Goal: Complete application form

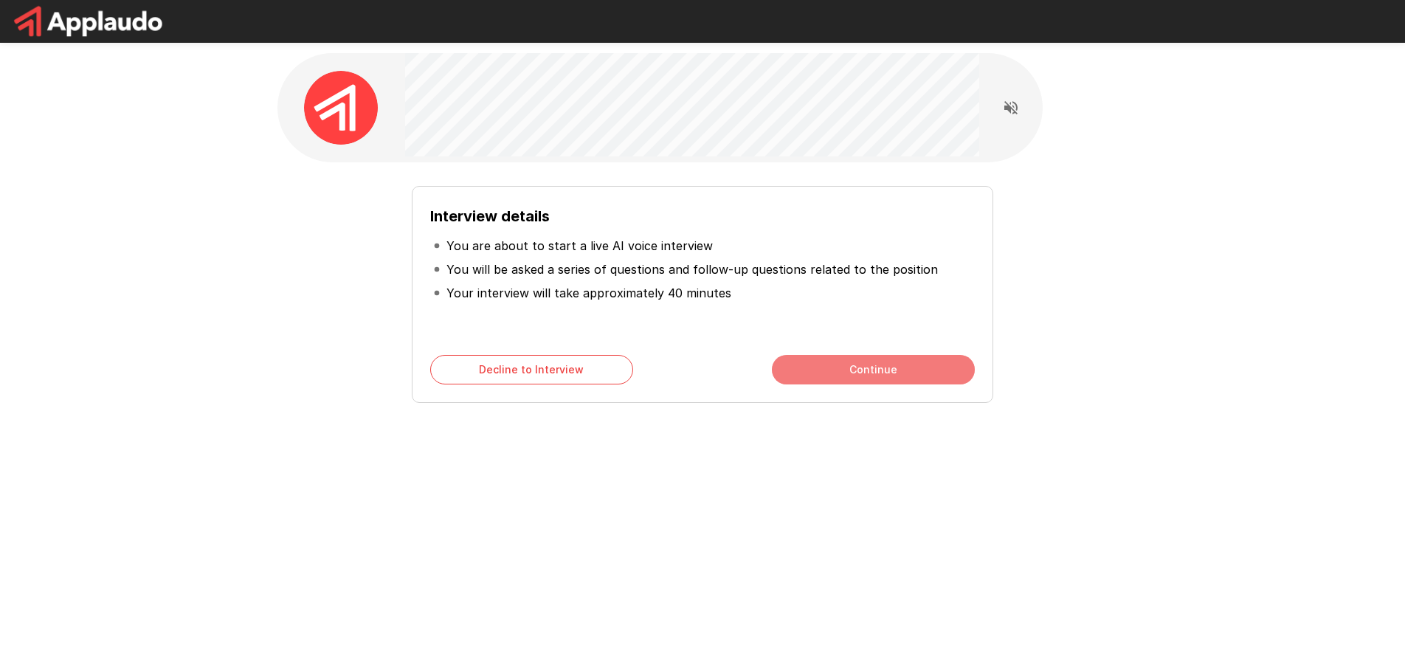
click at [914, 374] on button "Continue" at bounding box center [873, 370] width 203 height 30
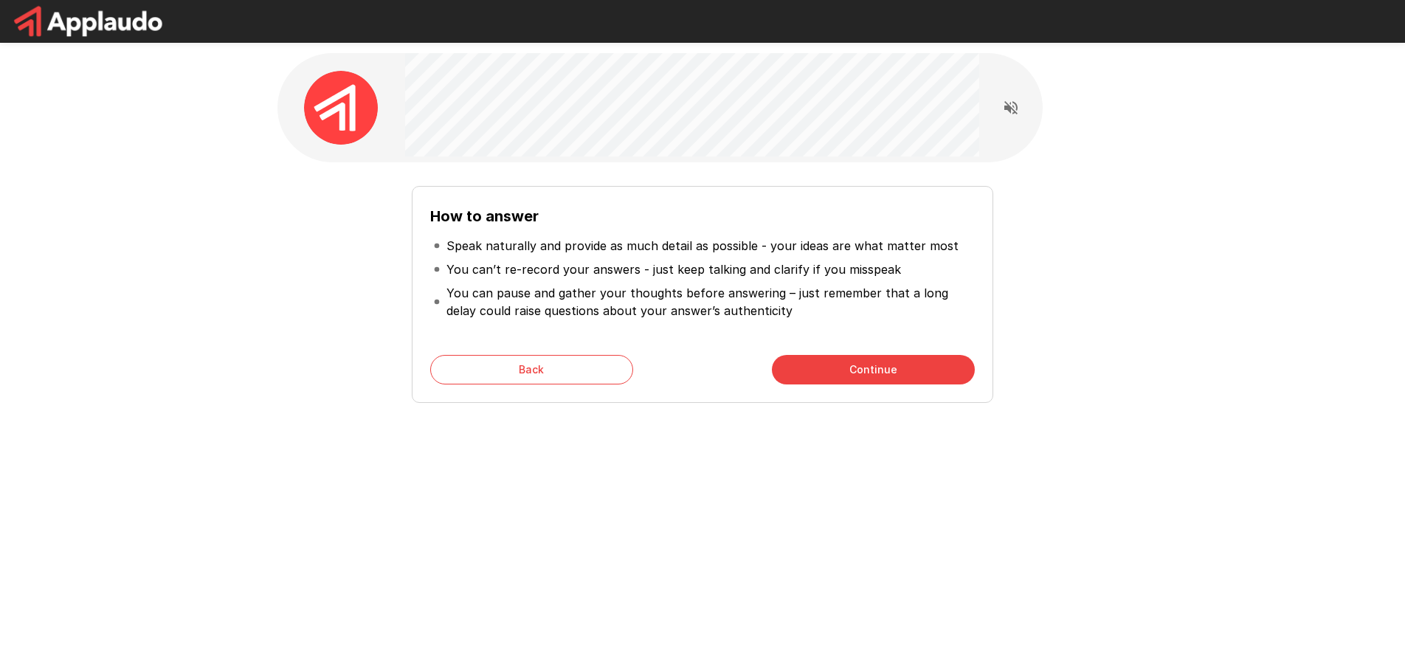
click at [859, 365] on button "Continue" at bounding box center [873, 370] width 203 height 30
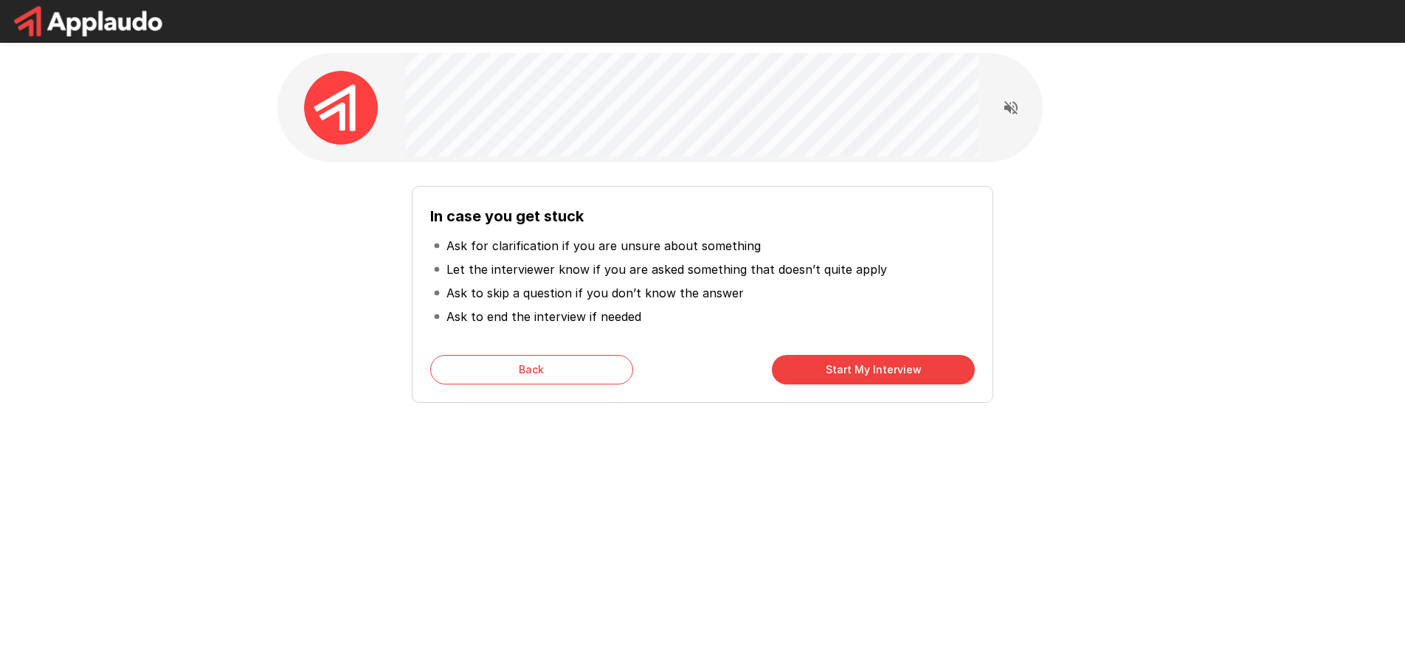
click at [860, 370] on button "Start My Interview" at bounding box center [873, 370] width 203 height 30
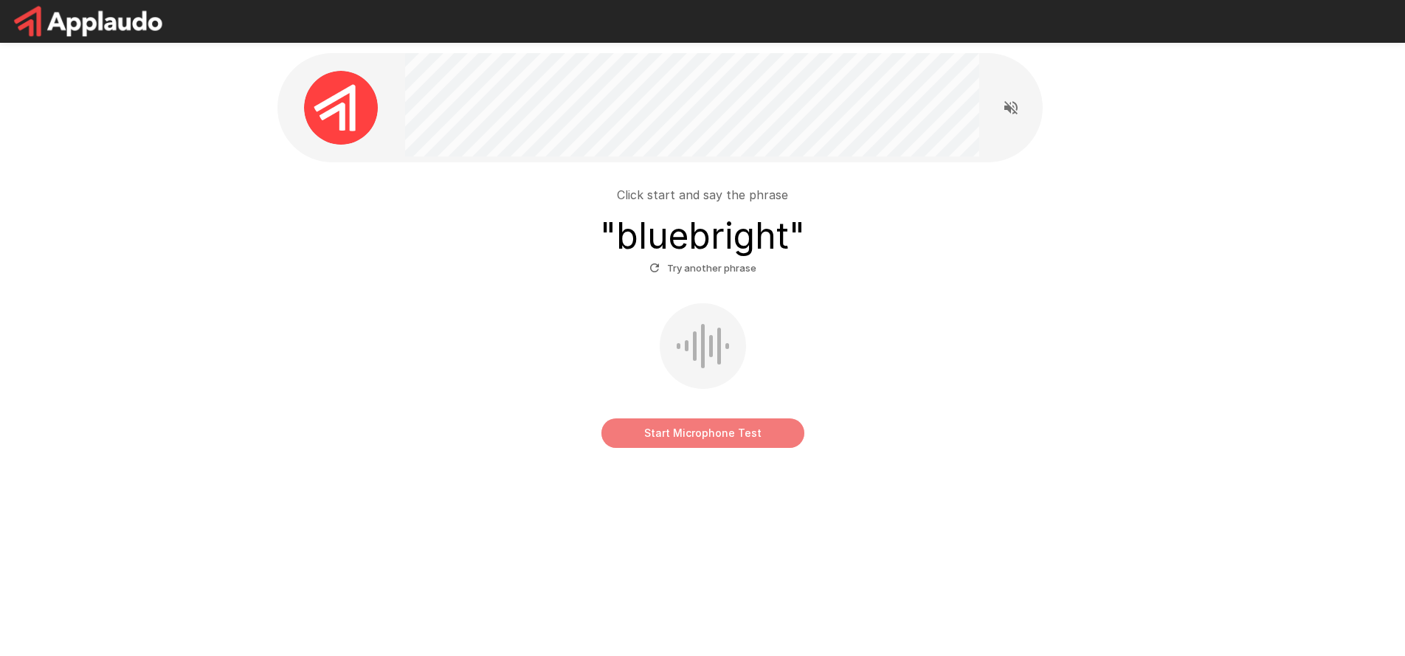
click at [728, 437] on button "Start Microphone Test" at bounding box center [702, 433] width 203 height 30
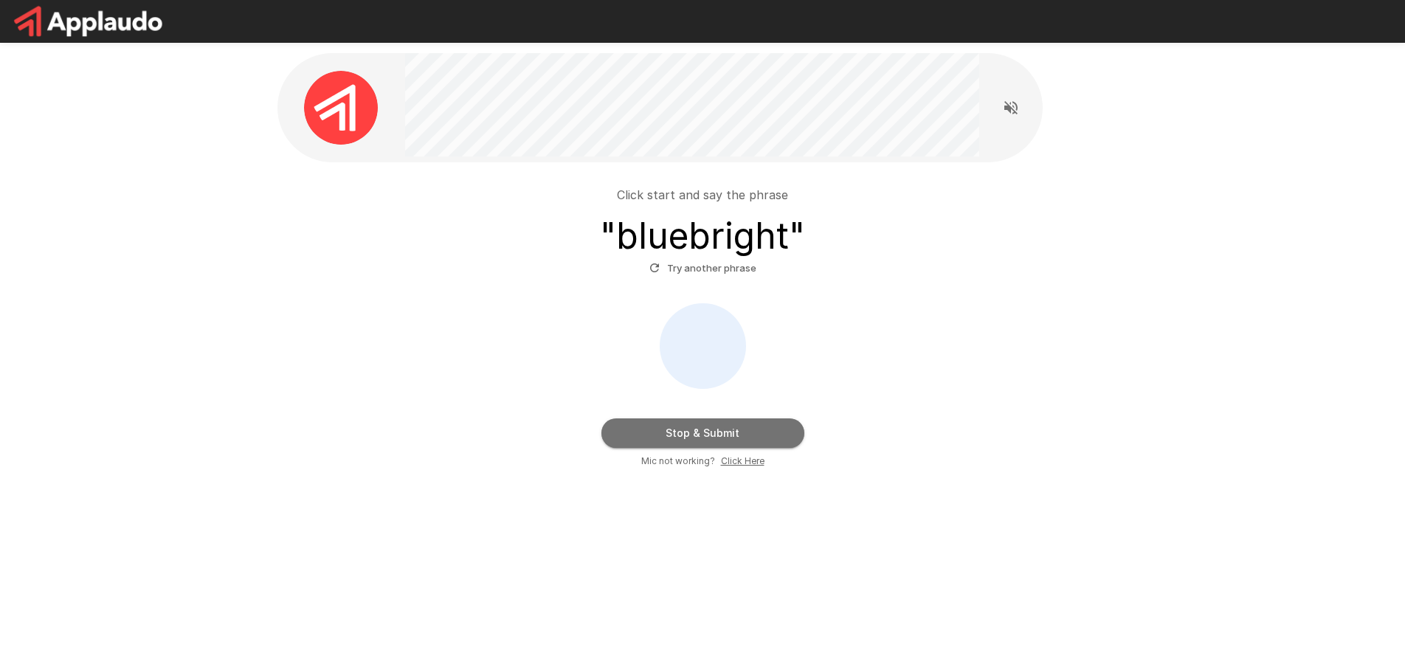
click at [703, 435] on button "Stop & Submit" at bounding box center [702, 433] width 203 height 30
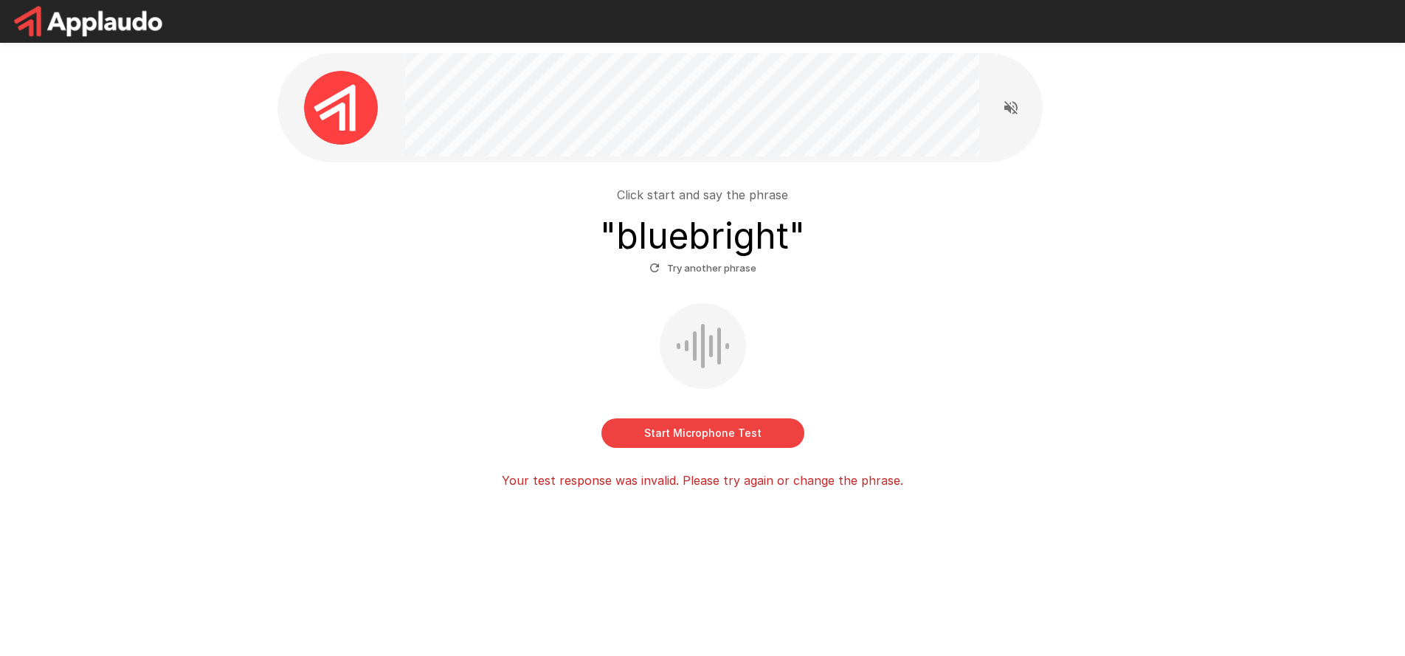
click at [677, 428] on button "Start Microphone Test" at bounding box center [702, 433] width 203 height 30
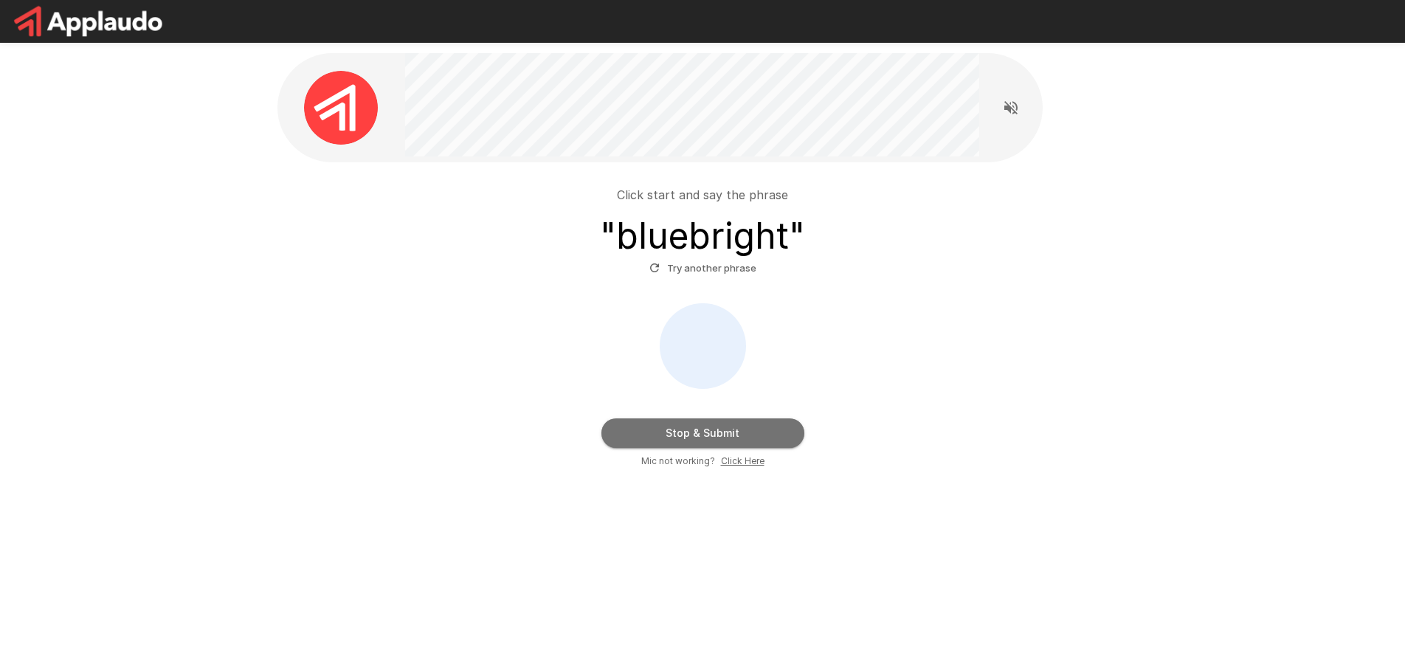
click at [716, 434] on button "Stop & Submit" at bounding box center [702, 433] width 203 height 30
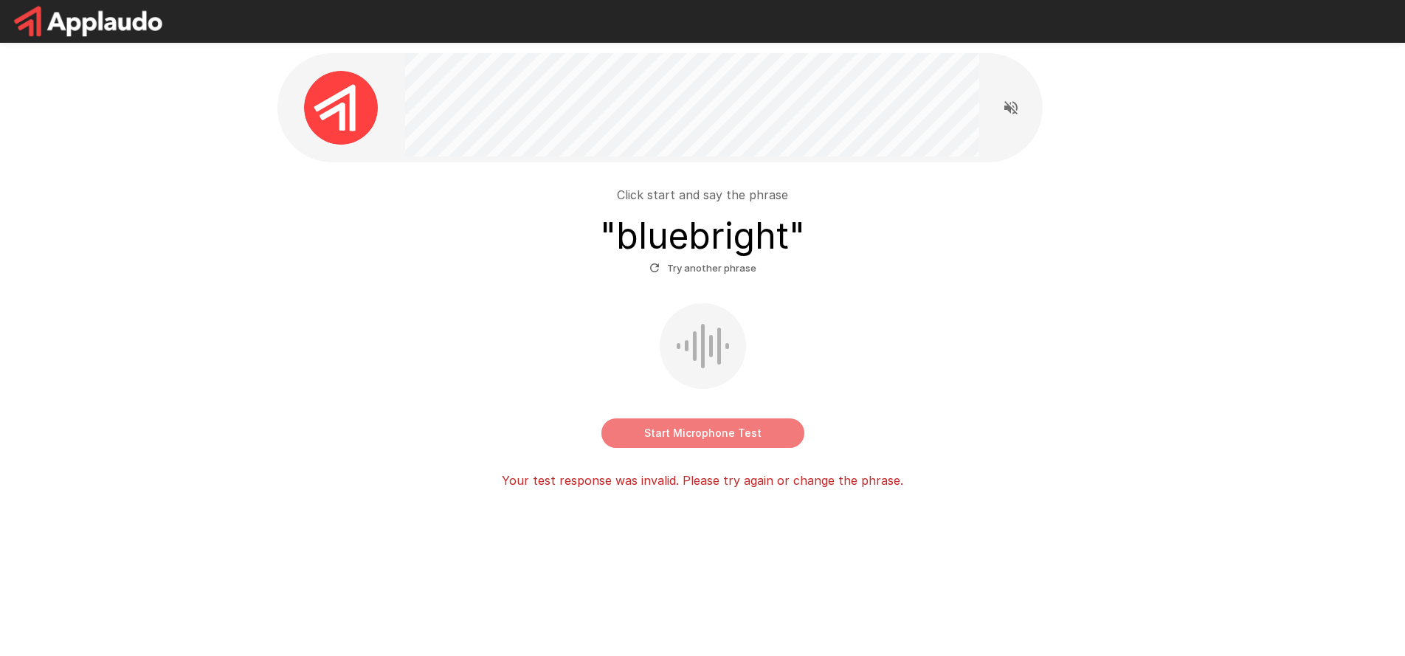
click at [663, 436] on button "Start Microphone Test" at bounding box center [702, 433] width 203 height 30
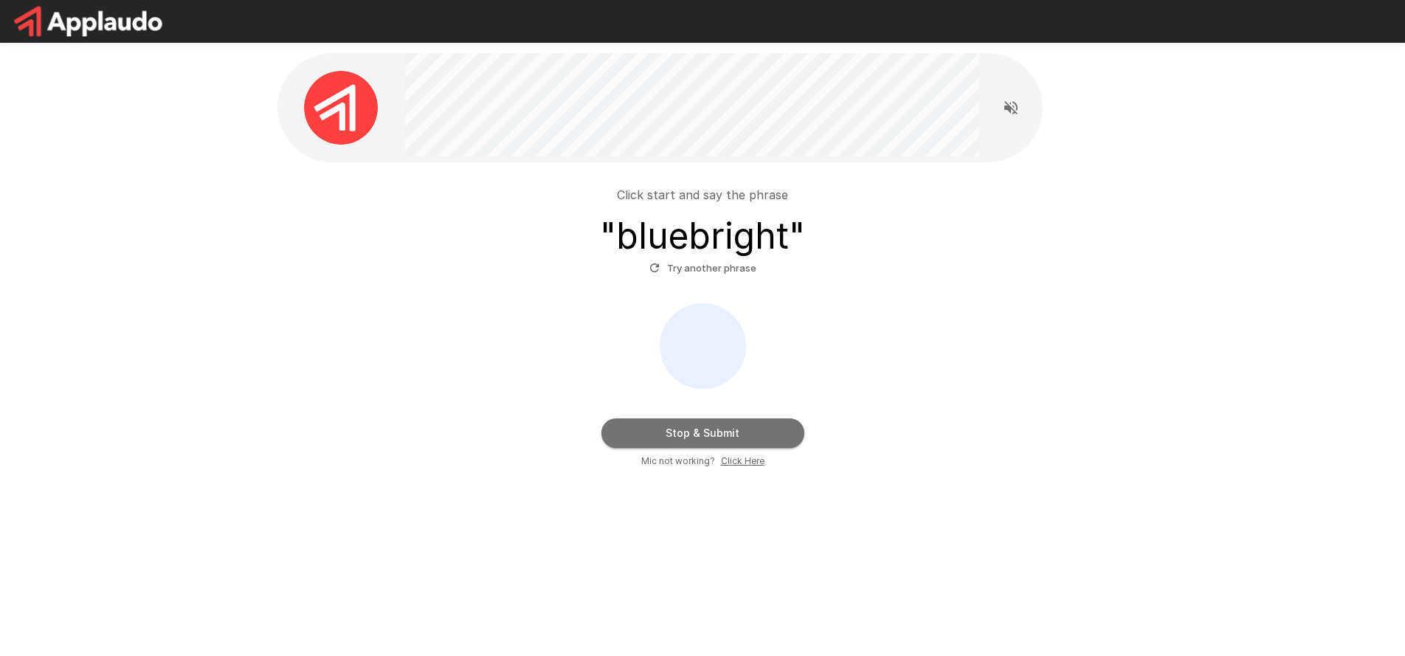
click at [695, 428] on button "Stop & Submit" at bounding box center [702, 433] width 203 height 30
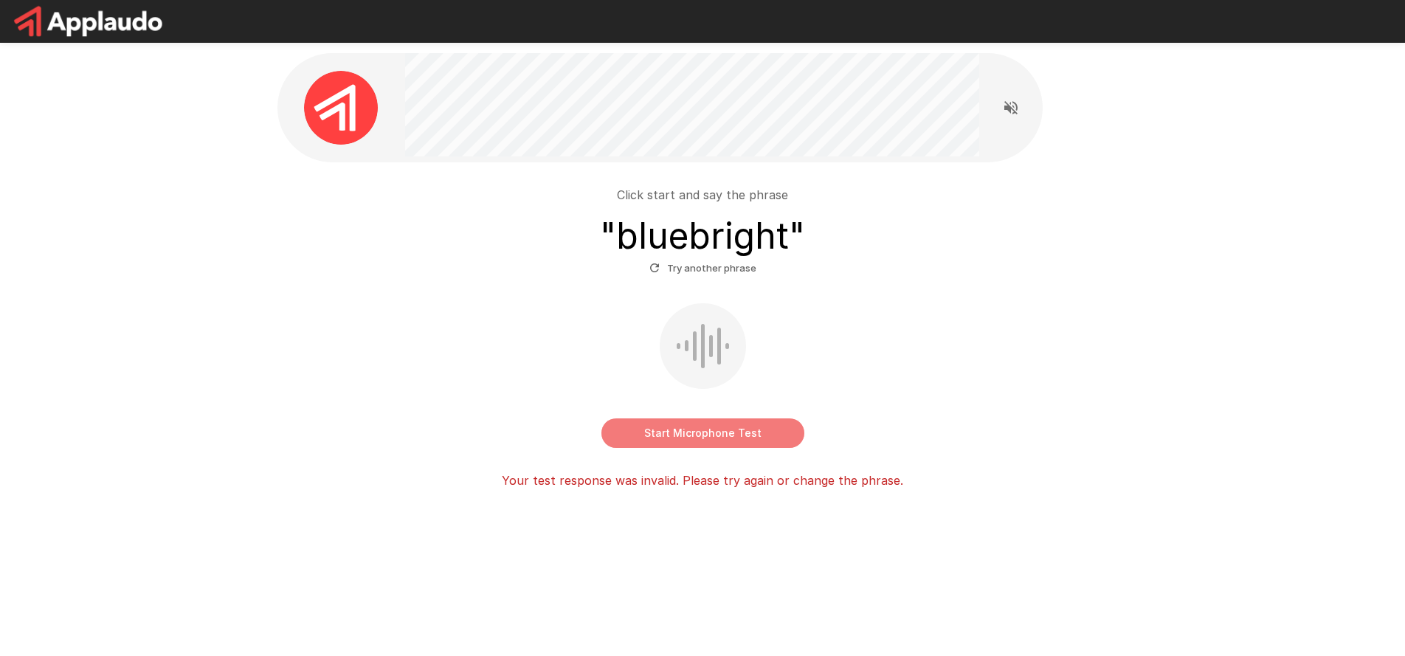
click at [716, 435] on button "Start Microphone Test" at bounding box center [702, 433] width 203 height 30
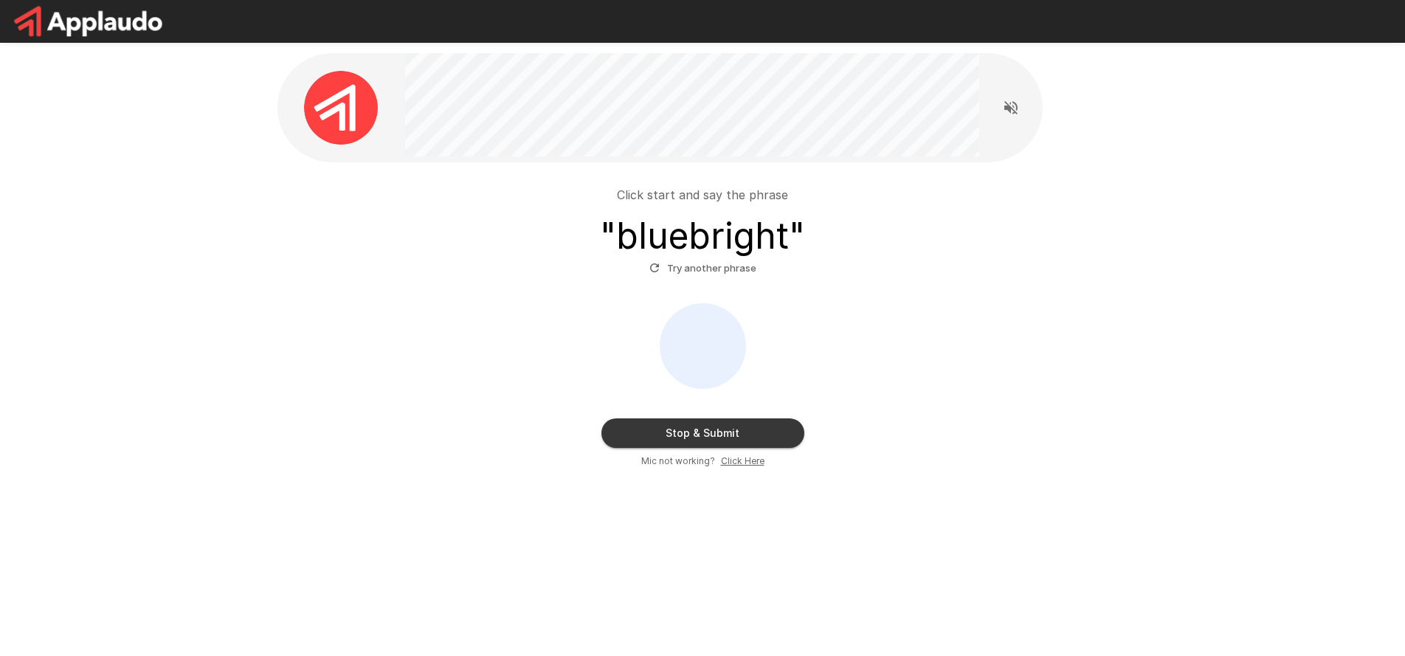
click at [716, 435] on button "Stop & Submit" at bounding box center [702, 433] width 203 height 30
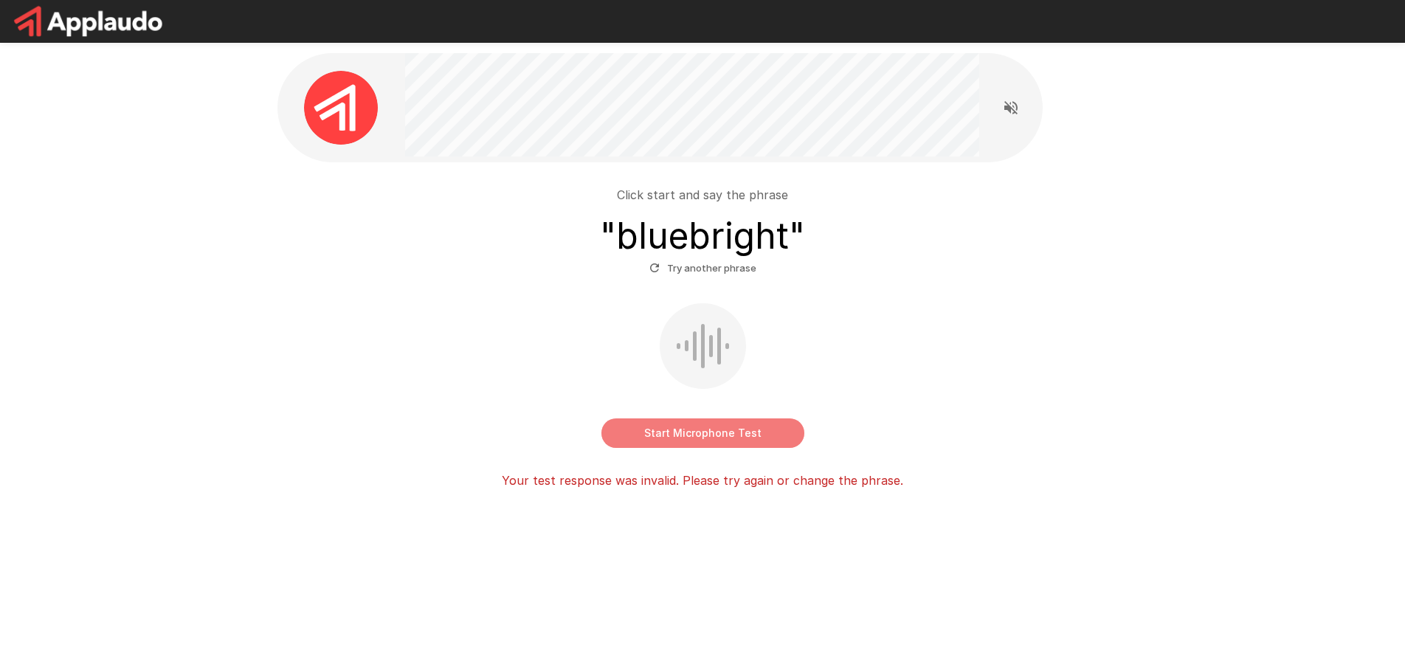
click at [696, 434] on button "Start Microphone Test" at bounding box center [702, 433] width 203 height 30
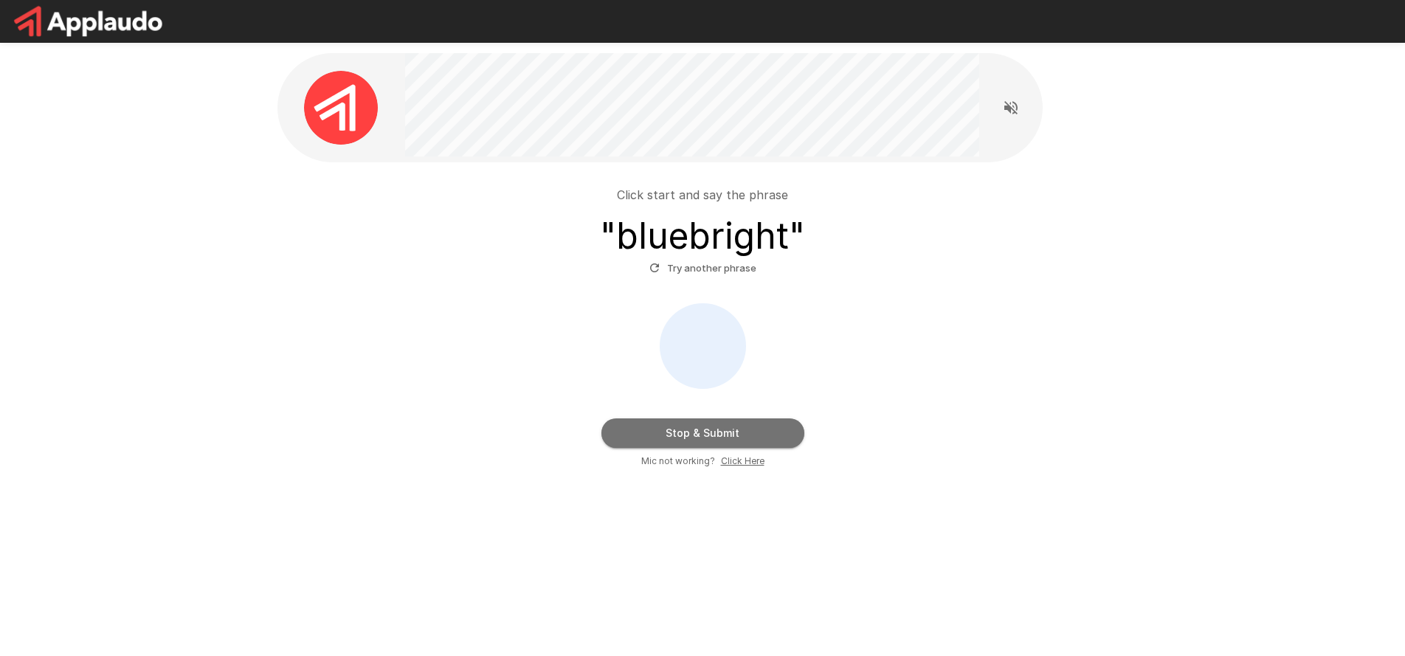
click at [712, 439] on button "Stop & Submit" at bounding box center [702, 433] width 203 height 30
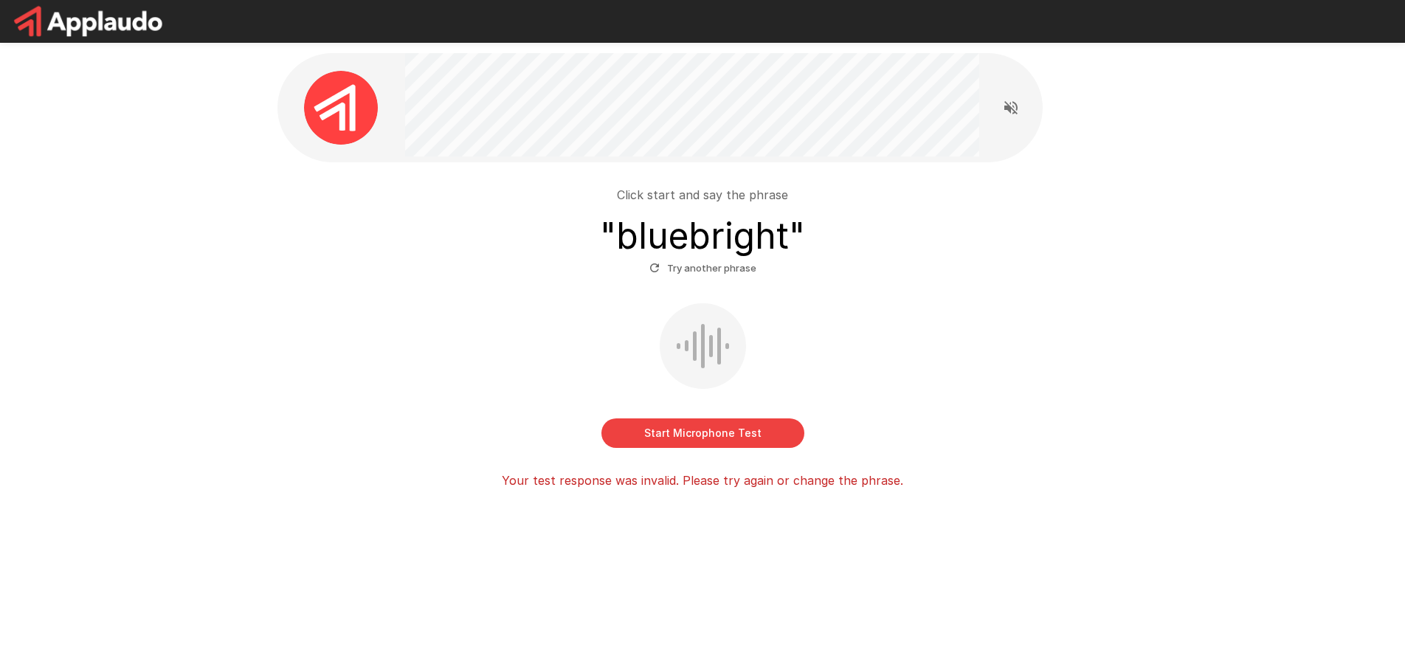
click at [682, 263] on button "Try another phrase" at bounding box center [703, 268] width 114 height 23
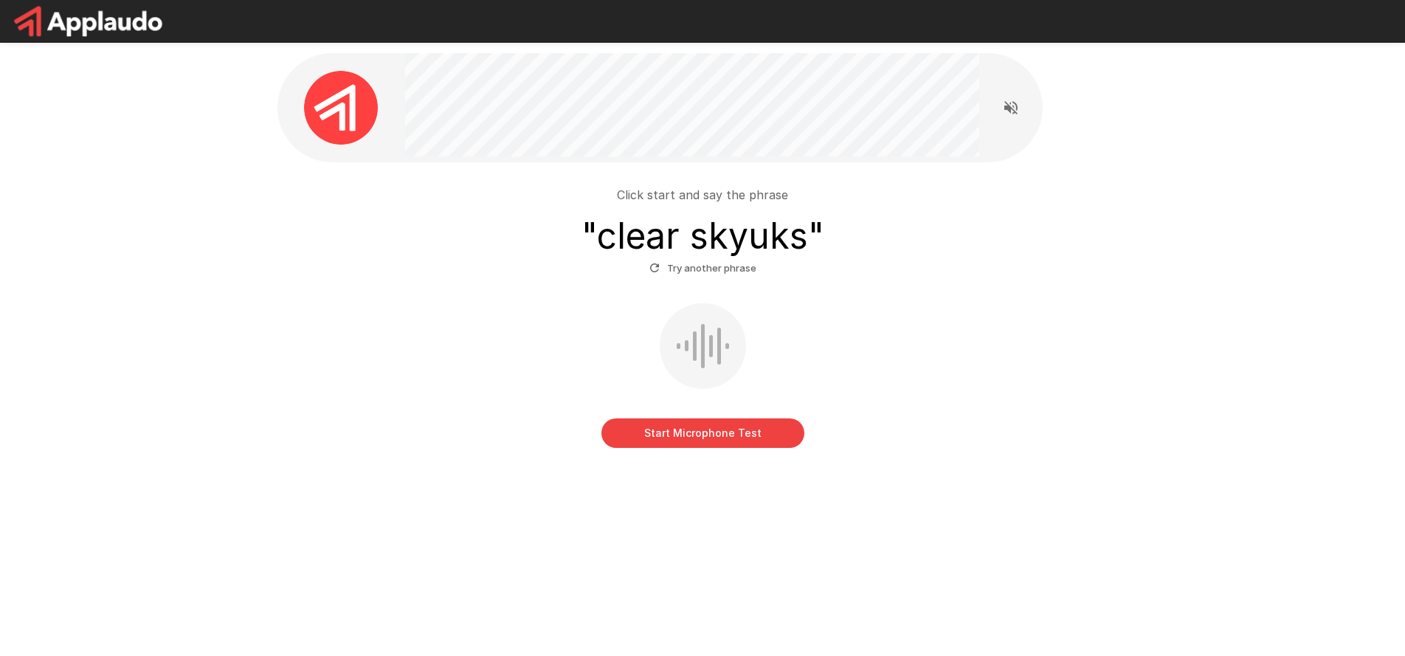
click at [676, 432] on button "Start Microphone Test" at bounding box center [702, 433] width 203 height 30
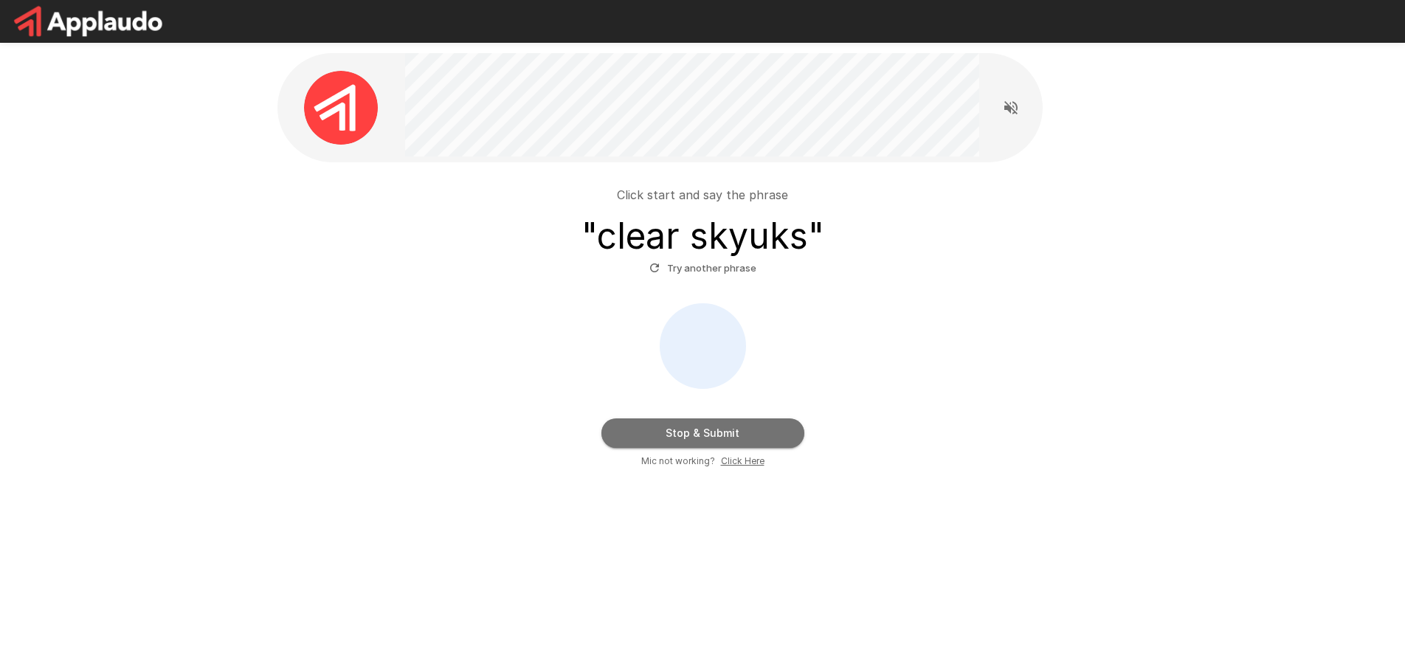
click at [731, 438] on button "Stop & Submit" at bounding box center [702, 433] width 203 height 30
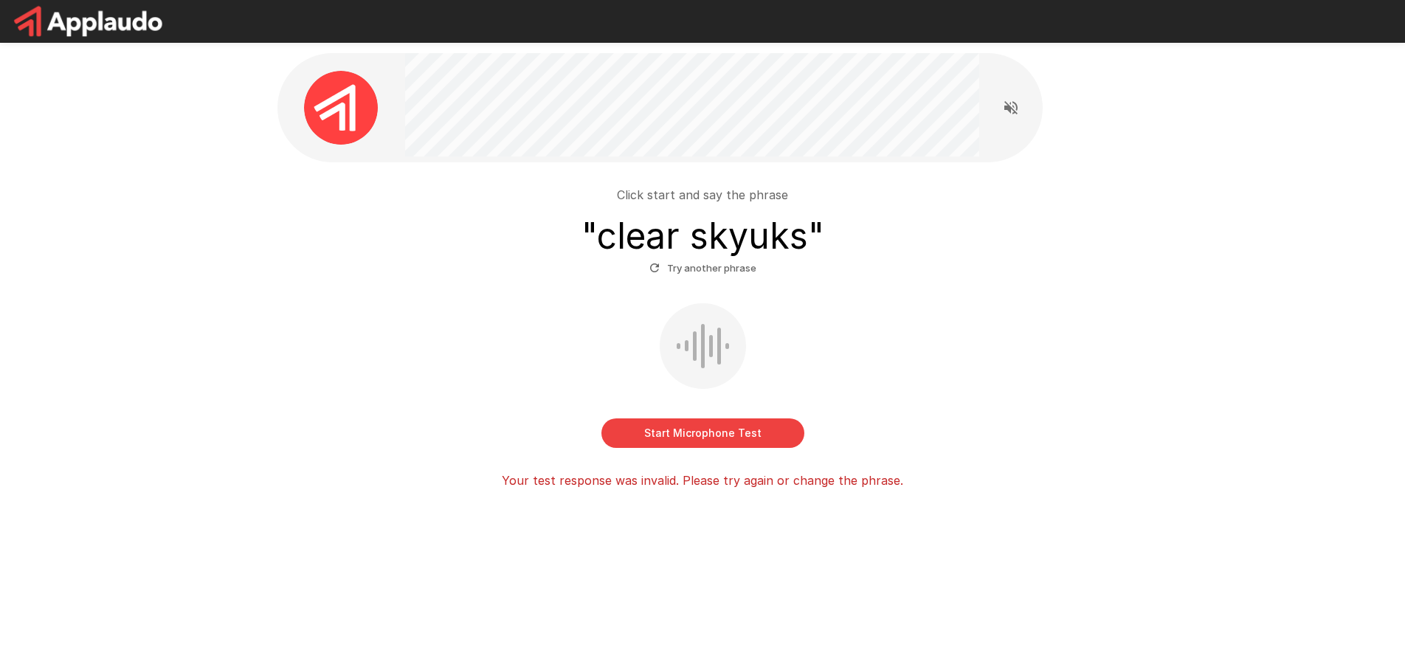
click at [711, 268] on button "Try another phrase" at bounding box center [703, 268] width 114 height 23
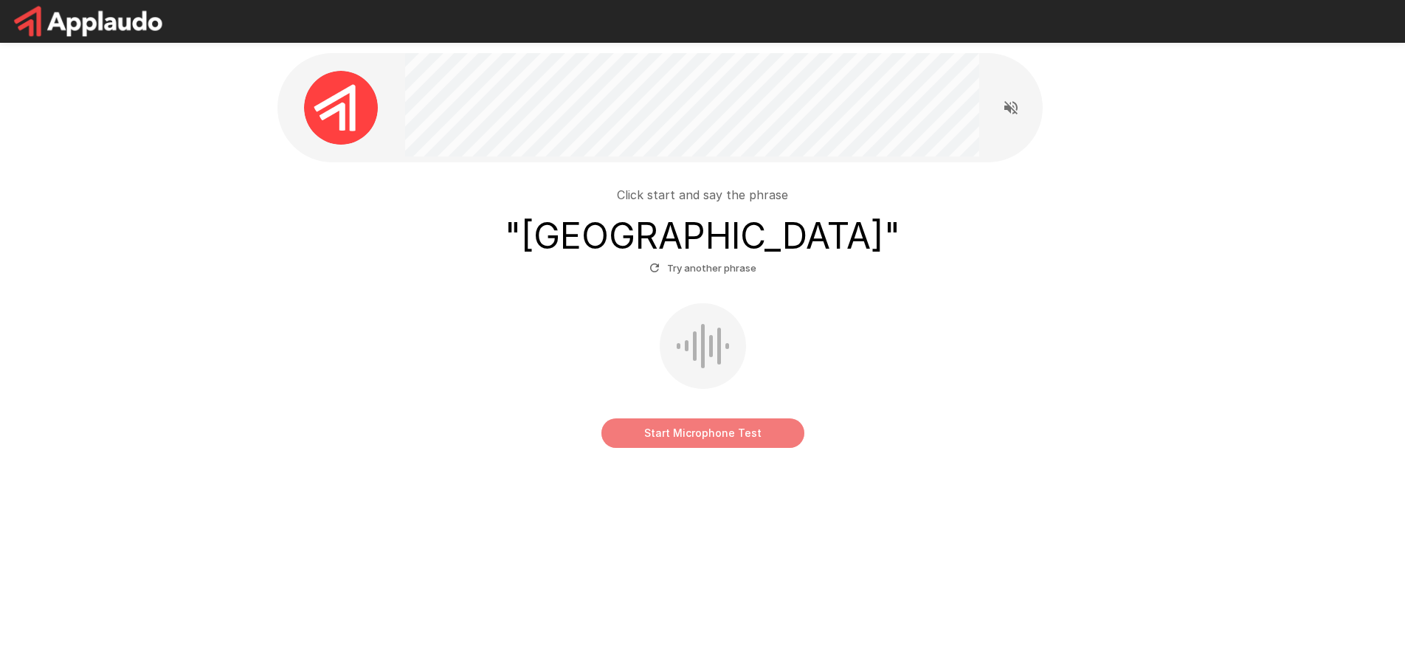
click at [699, 430] on button "Start Microphone Test" at bounding box center [702, 433] width 203 height 30
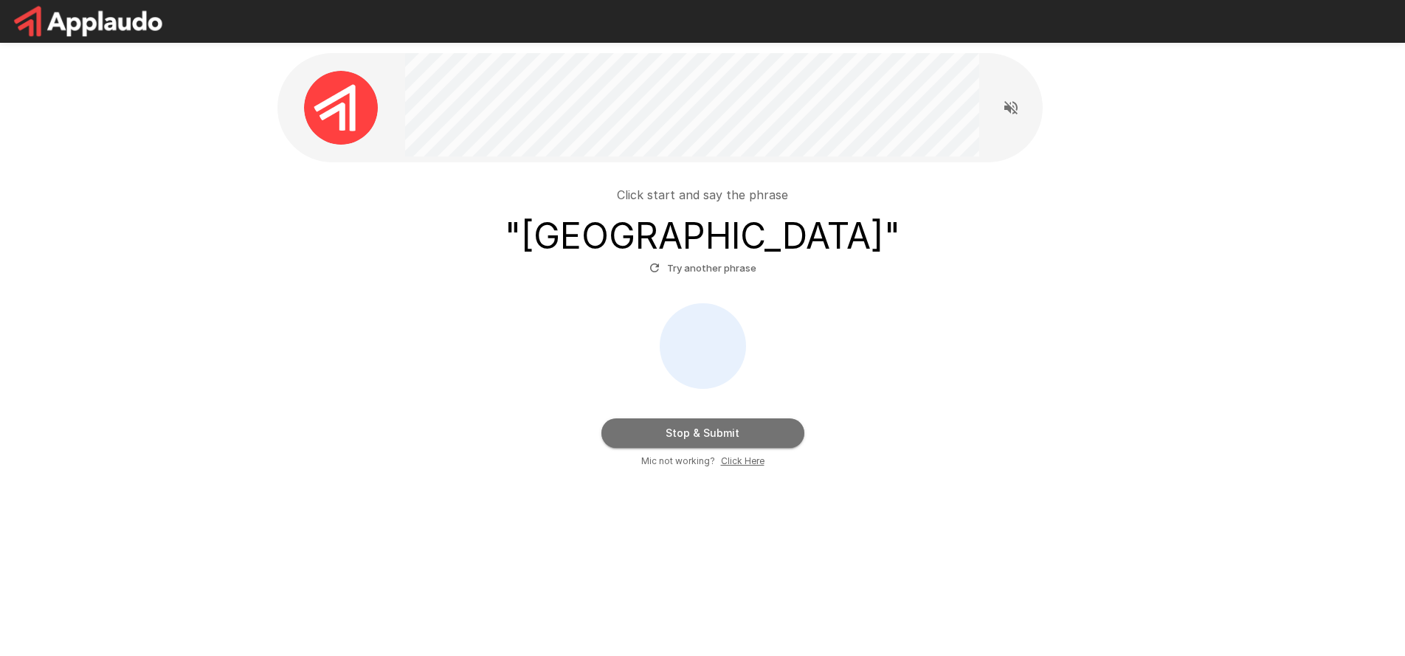
click at [699, 430] on button "Stop & Submit" at bounding box center [702, 433] width 203 height 30
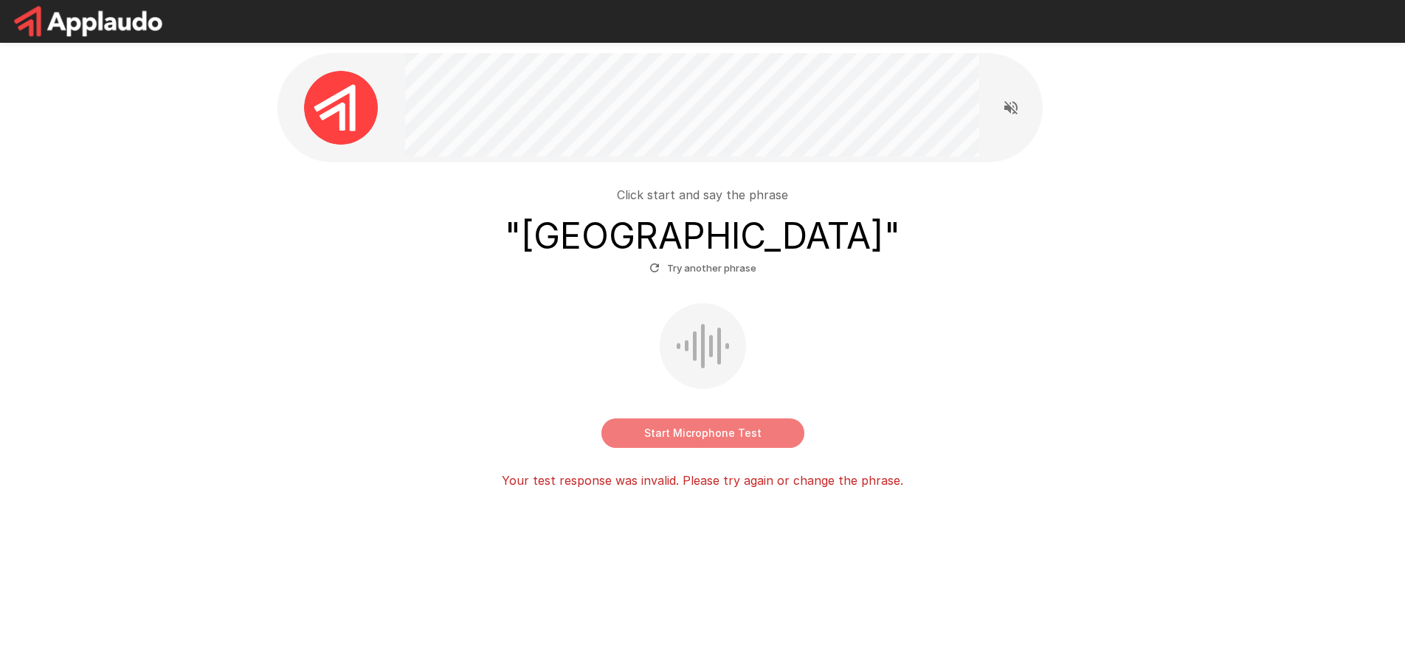
click at [714, 434] on button "Start Microphone Test" at bounding box center [702, 433] width 203 height 30
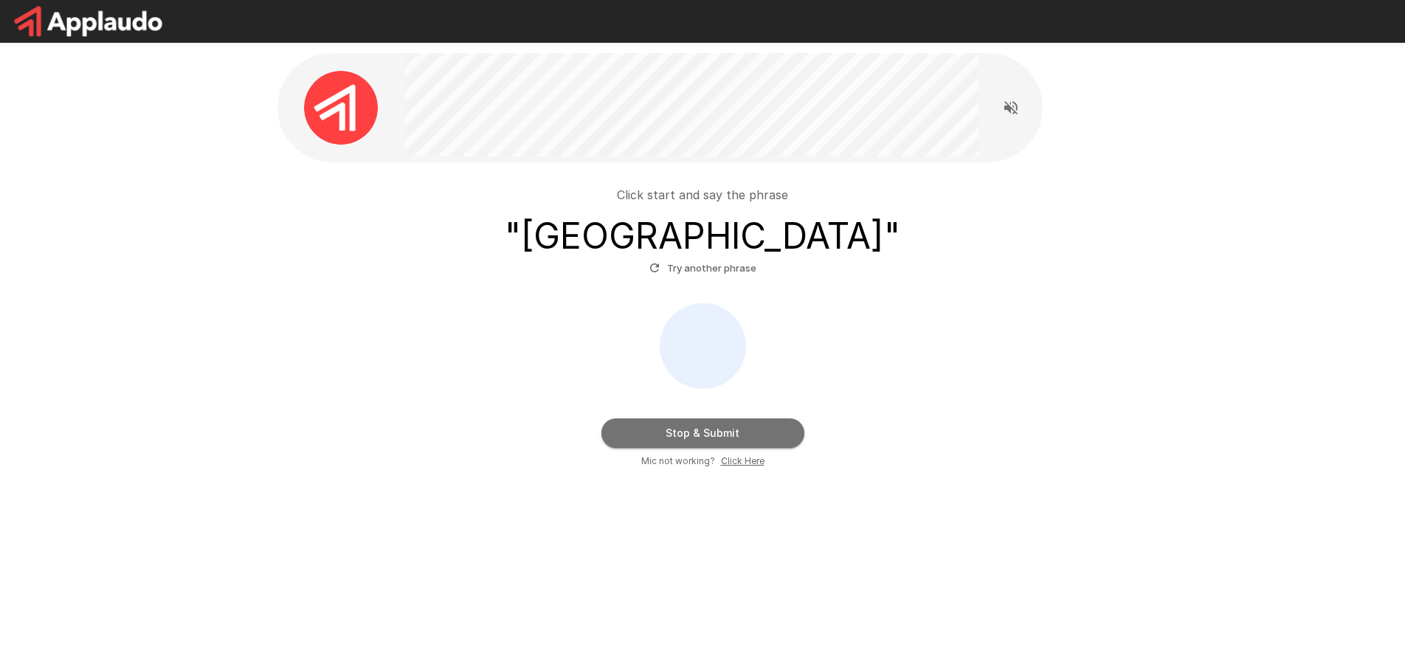
click at [714, 434] on button "Stop & Submit" at bounding box center [702, 433] width 203 height 30
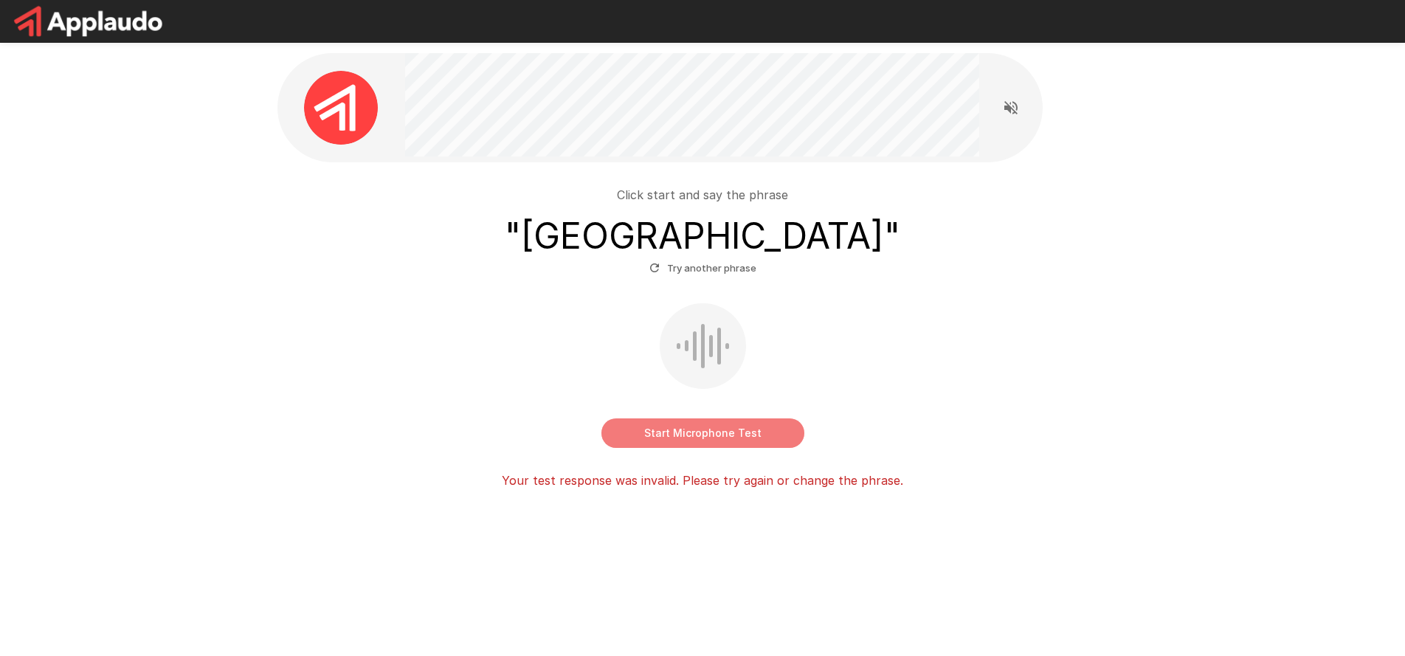
click at [695, 433] on button "Start Microphone Test" at bounding box center [702, 433] width 203 height 30
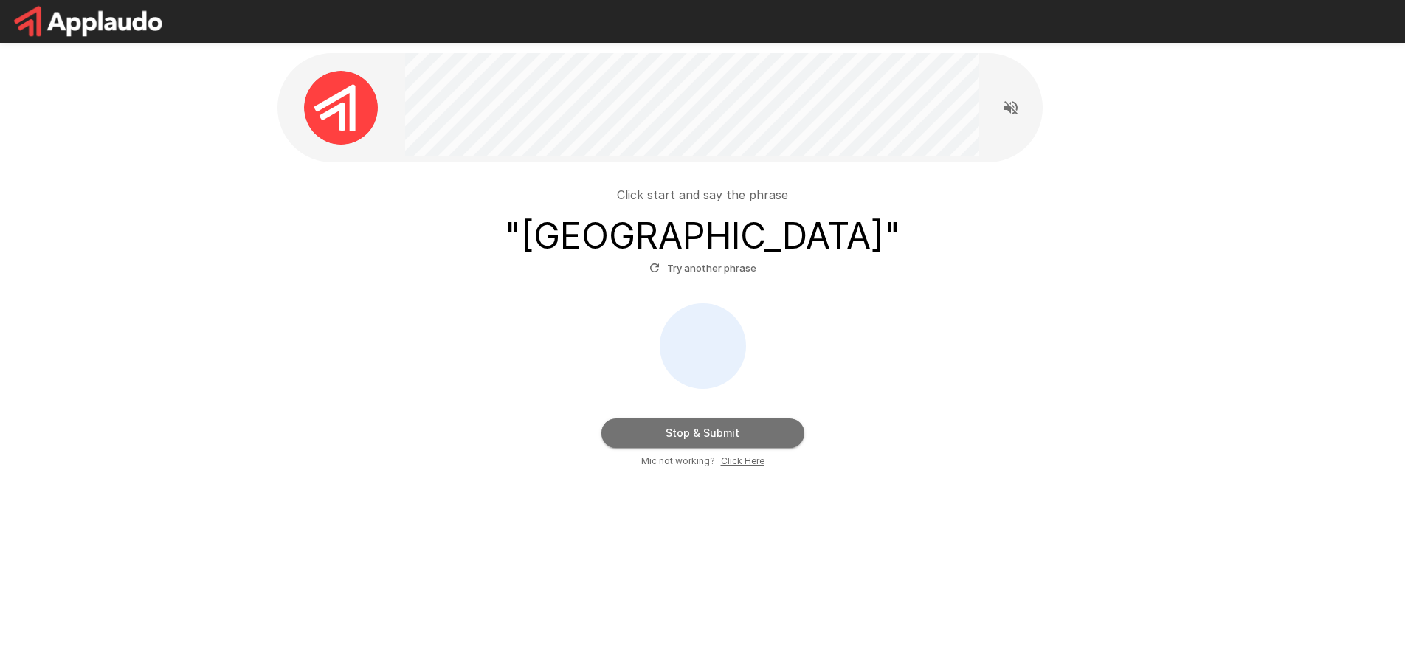
click at [725, 432] on button "Stop & Submit" at bounding box center [702, 433] width 203 height 30
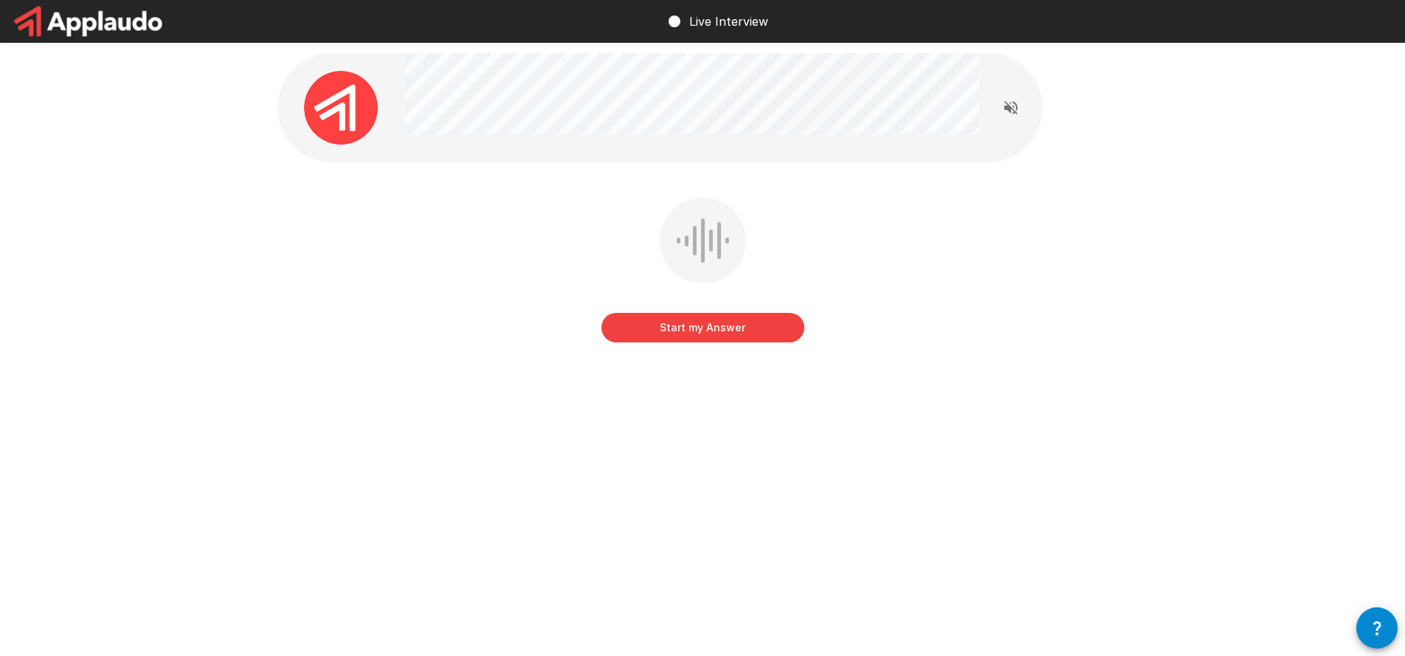
click at [700, 331] on button "Start my Answer" at bounding box center [702, 328] width 203 height 30
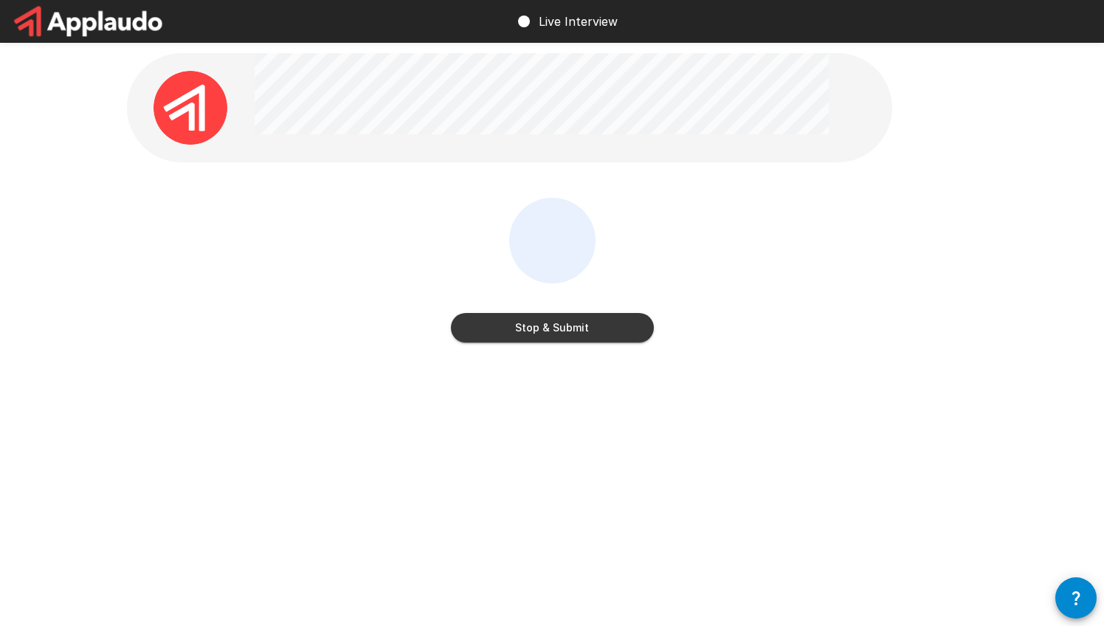
click at [571, 329] on button "Stop & Submit" at bounding box center [552, 328] width 203 height 30
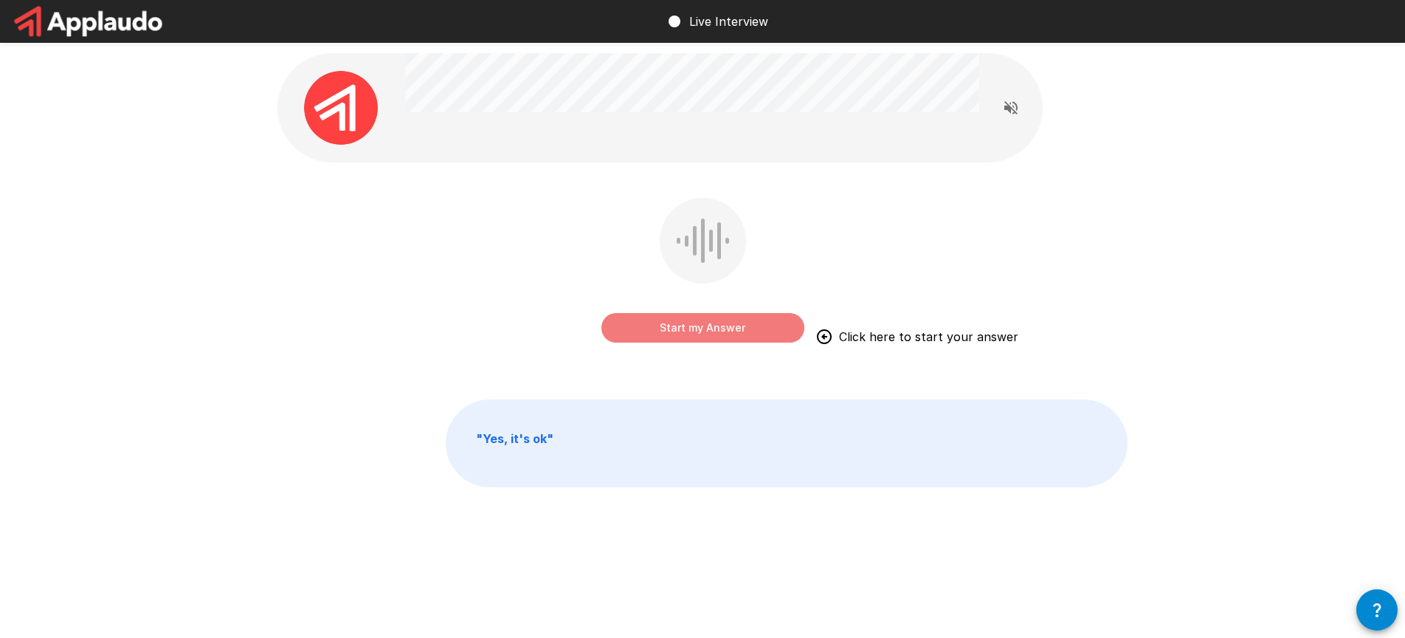
click at [709, 333] on button "Start my Answer" at bounding box center [702, 328] width 203 height 30
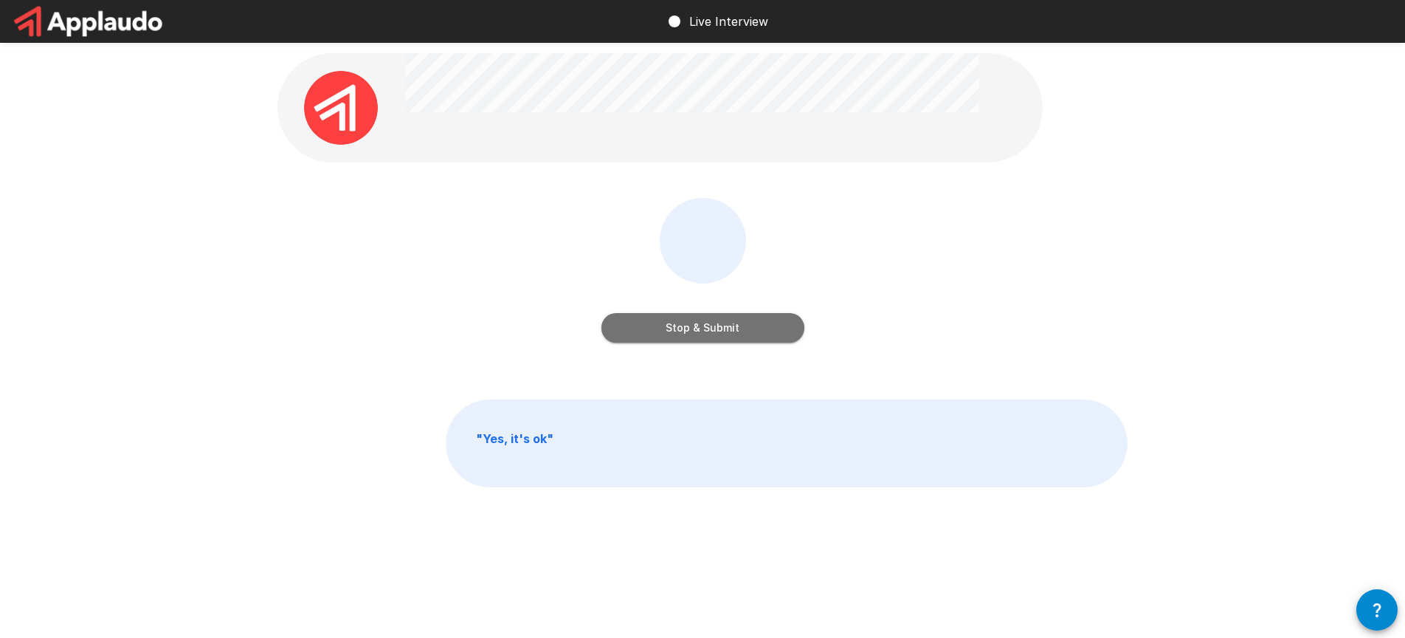
click at [743, 335] on button "Stop & Submit" at bounding box center [702, 328] width 203 height 30
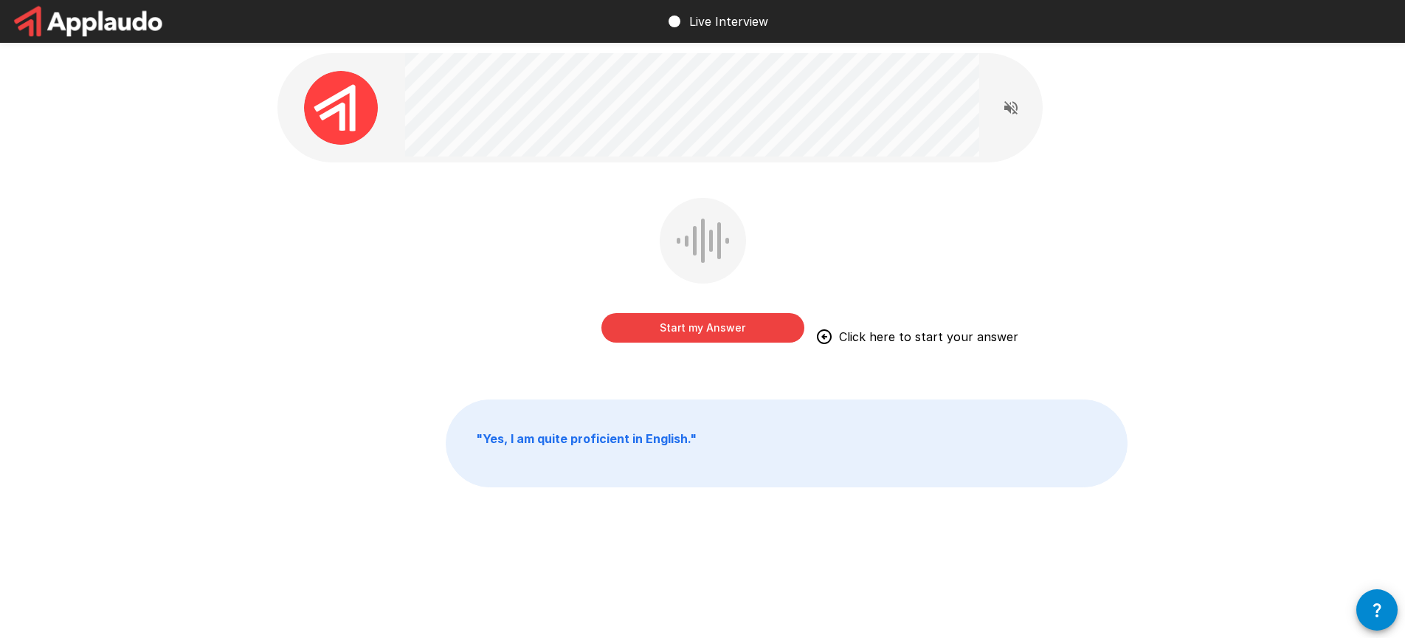
click at [743, 323] on button "Start my Answer" at bounding box center [702, 328] width 203 height 30
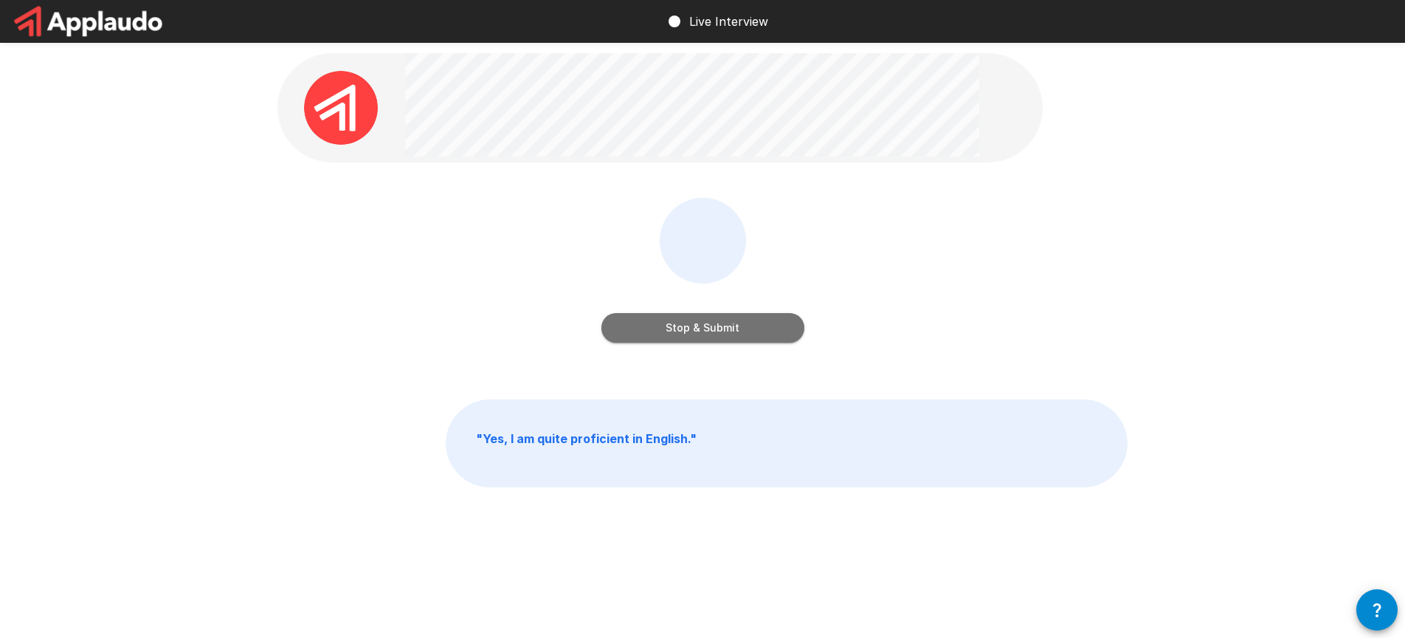
click at [757, 330] on button "Stop & Submit" at bounding box center [702, 328] width 203 height 30
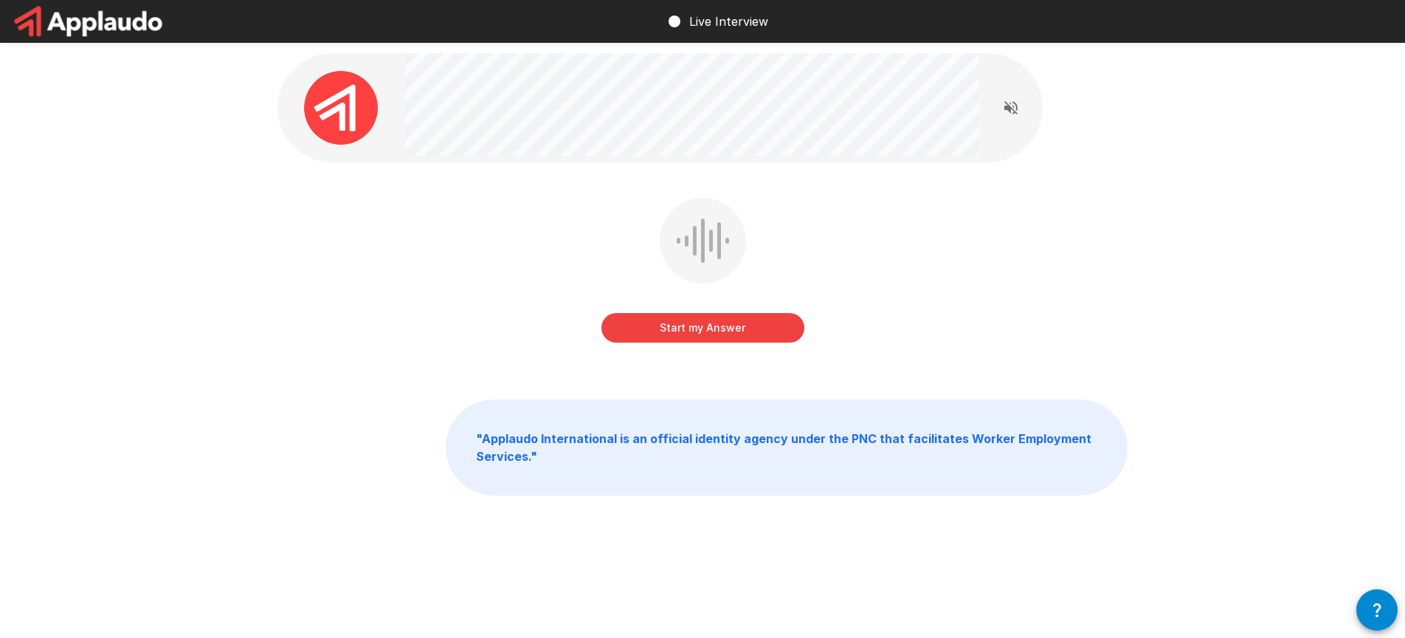
click at [748, 326] on button "Start my Answer" at bounding box center [702, 328] width 203 height 30
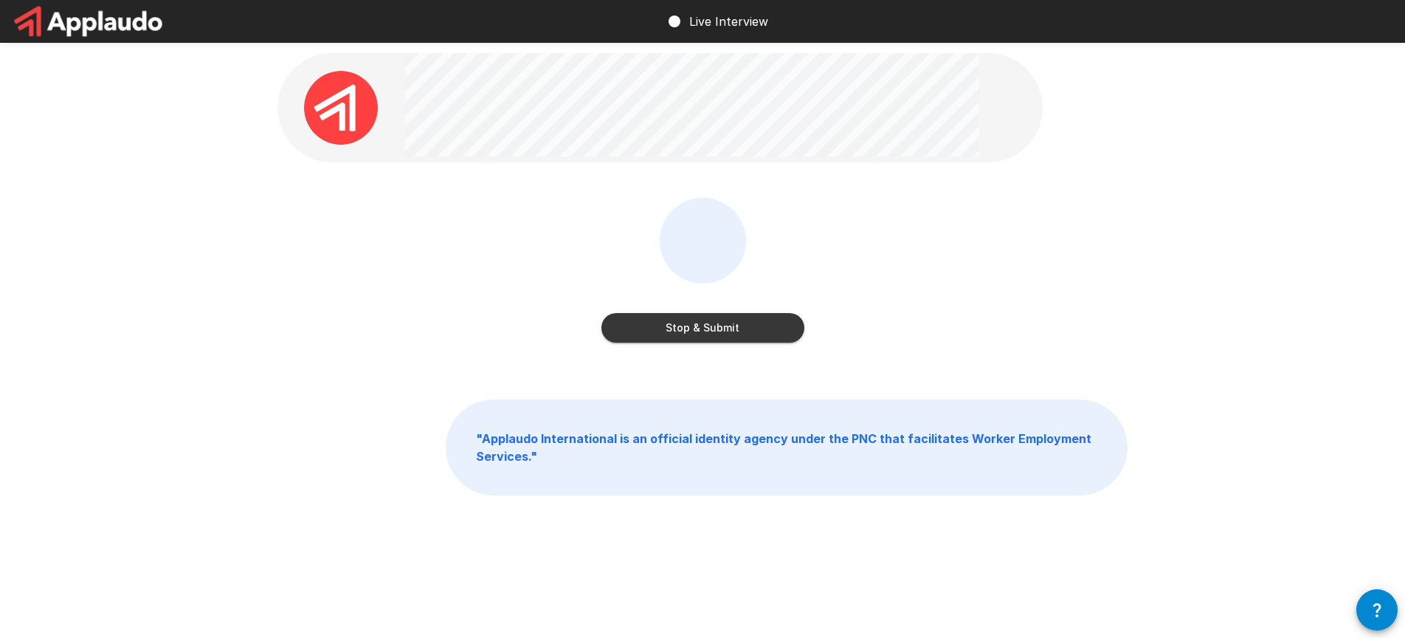
click at [722, 331] on button "Stop & Submit" at bounding box center [702, 328] width 203 height 30
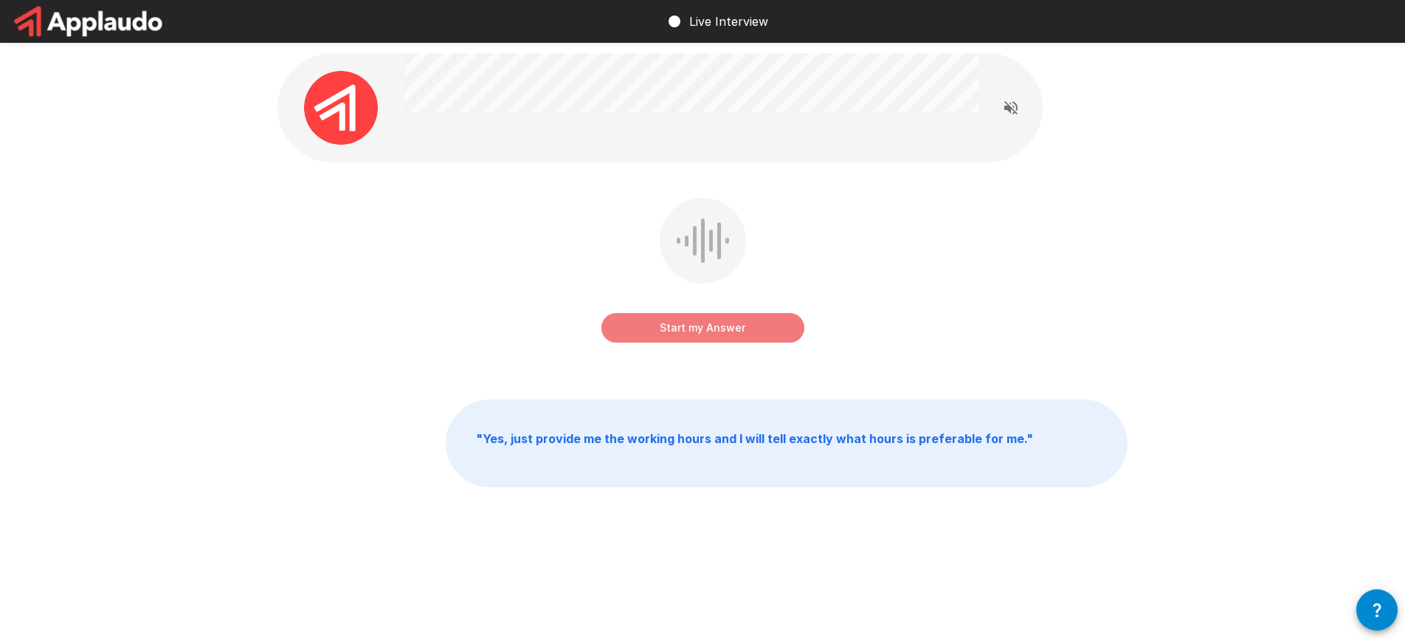
click at [721, 326] on button "Start my Answer" at bounding box center [702, 328] width 203 height 30
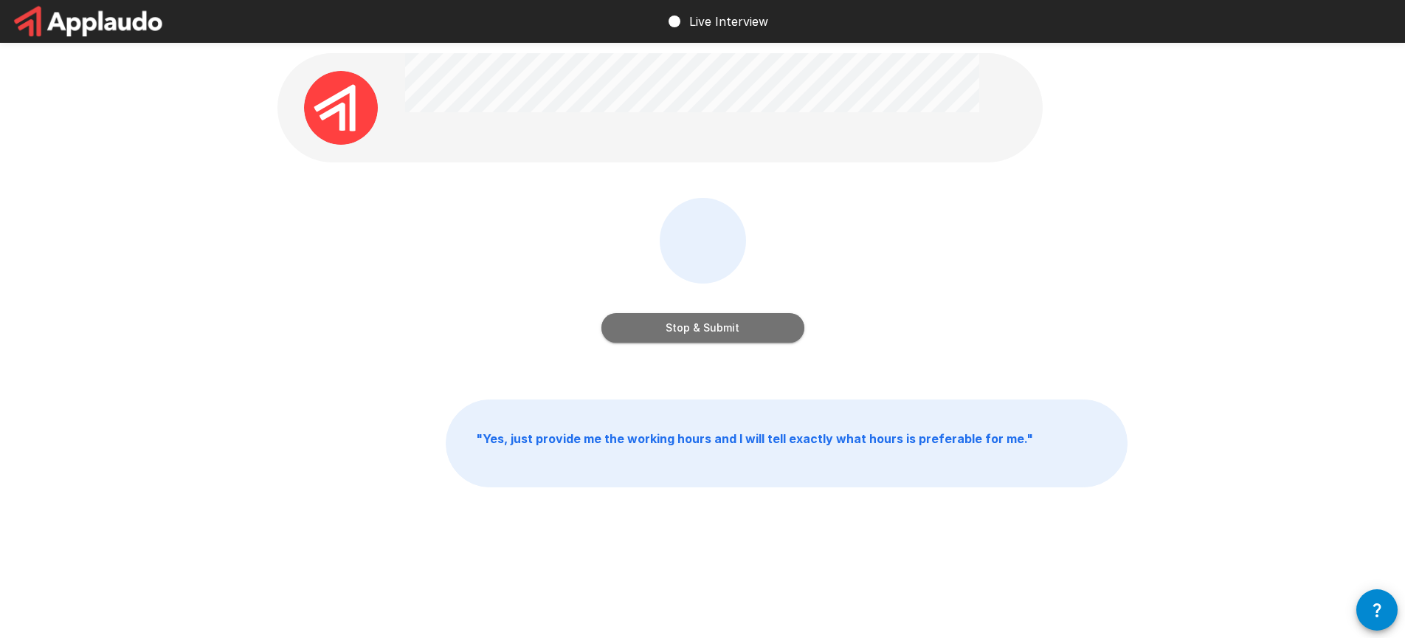
click at [721, 328] on button "Stop & Submit" at bounding box center [702, 328] width 203 height 30
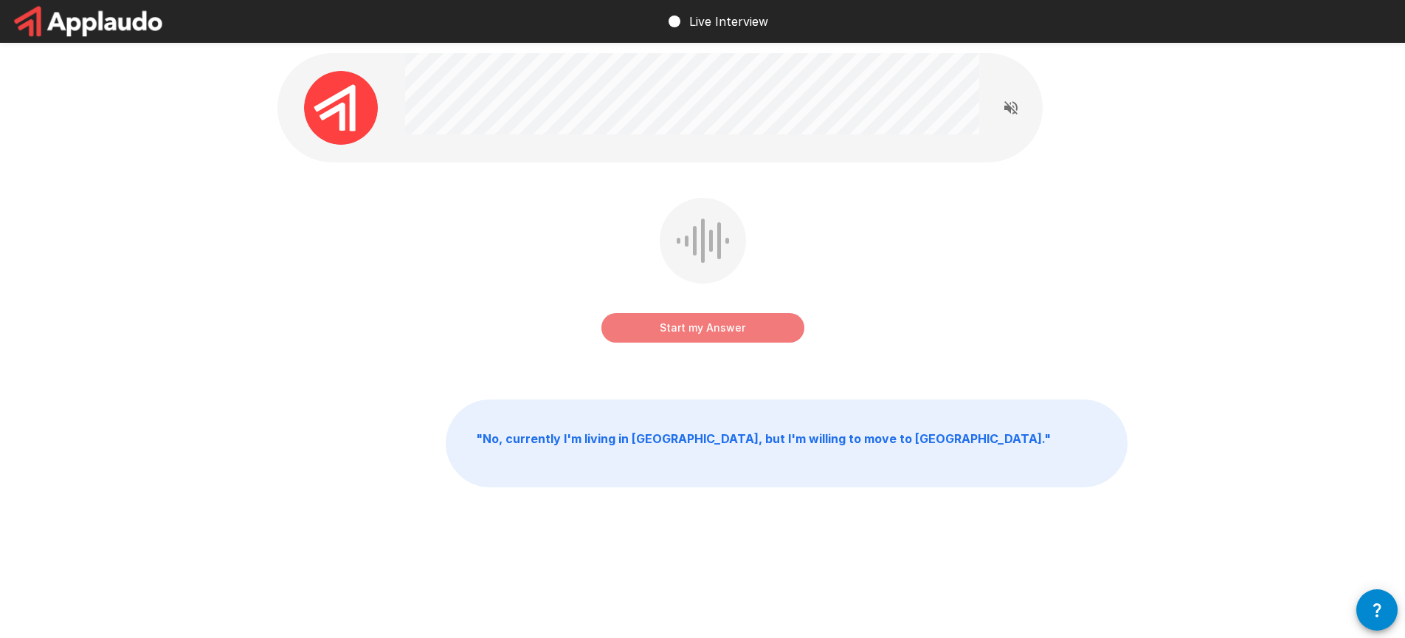
click at [748, 327] on button "Start my Answer" at bounding box center [702, 328] width 203 height 30
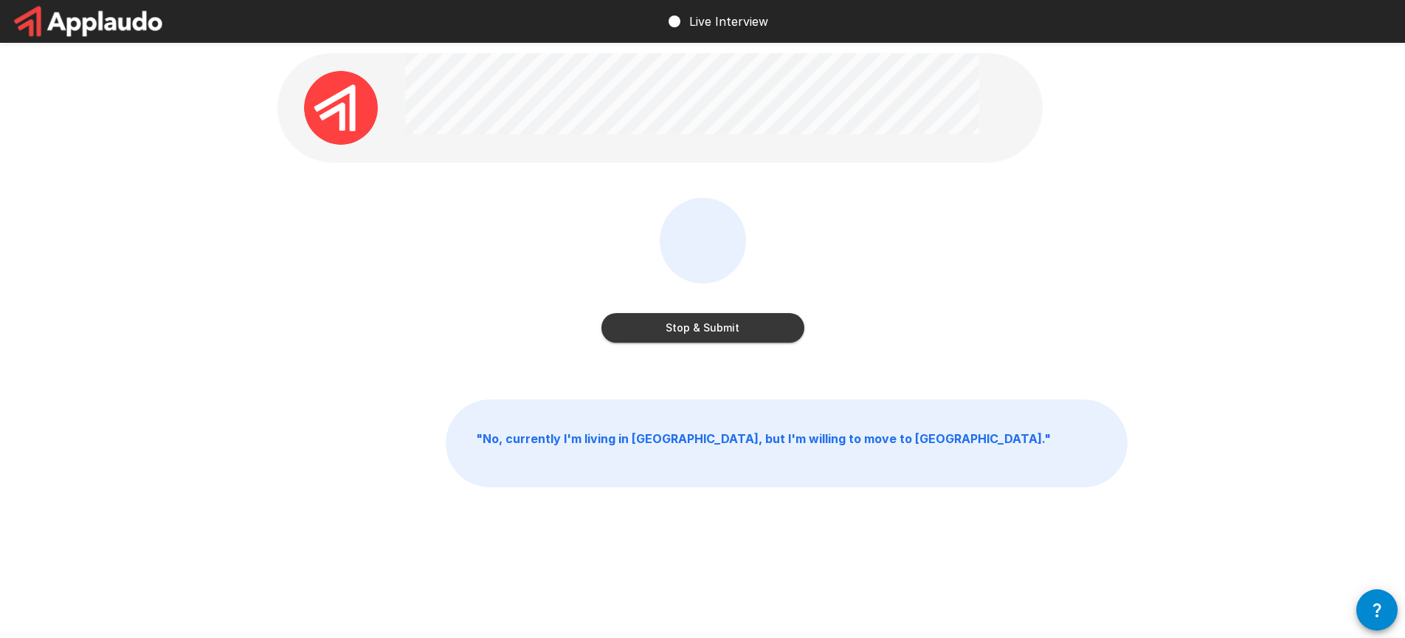
click at [748, 327] on button "Stop & Submit" at bounding box center [702, 328] width 203 height 30
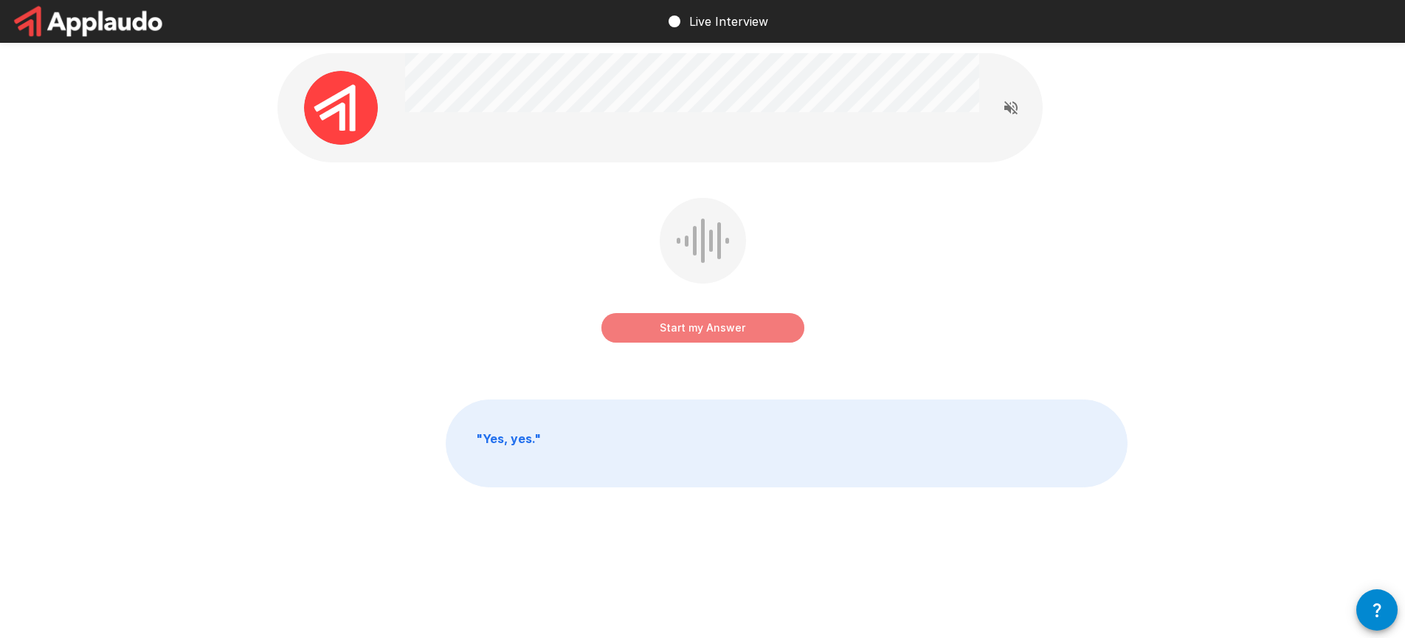
click at [771, 325] on button "Start my Answer" at bounding box center [702, 328] width 203 height 30
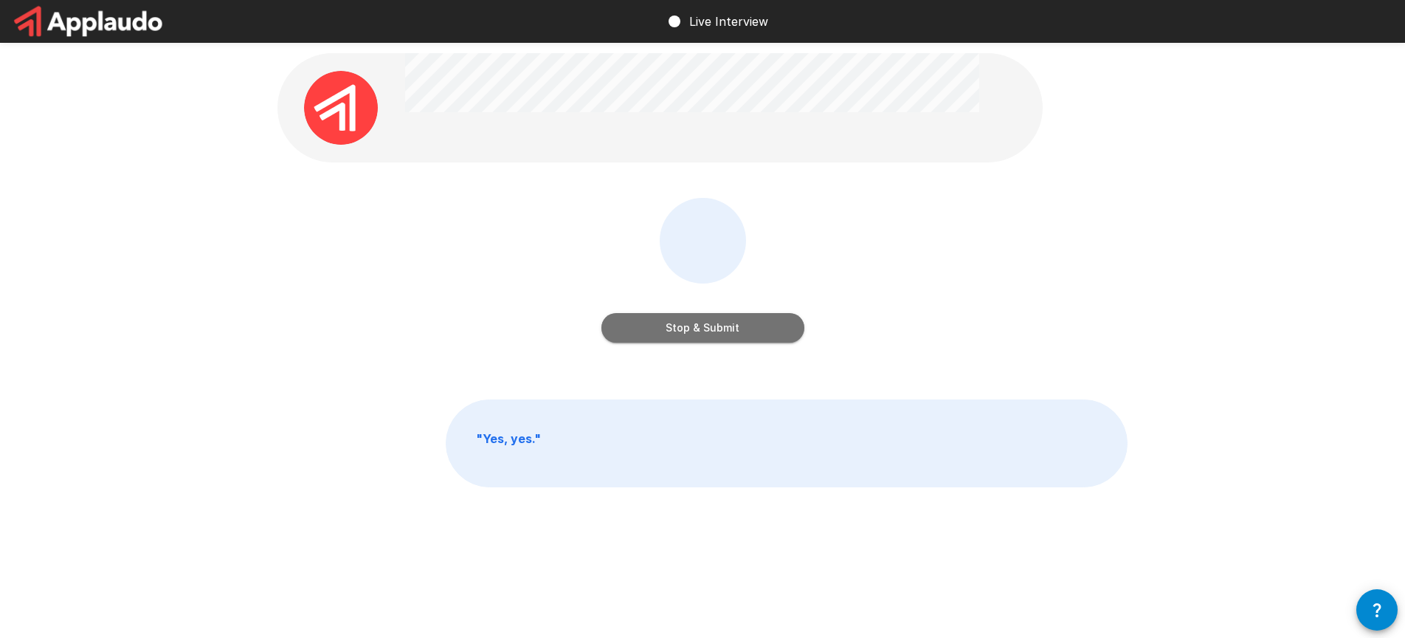
click at [749, 325] on button "Stop & Submit" at bounding box center [702, 328] width 203 height 30
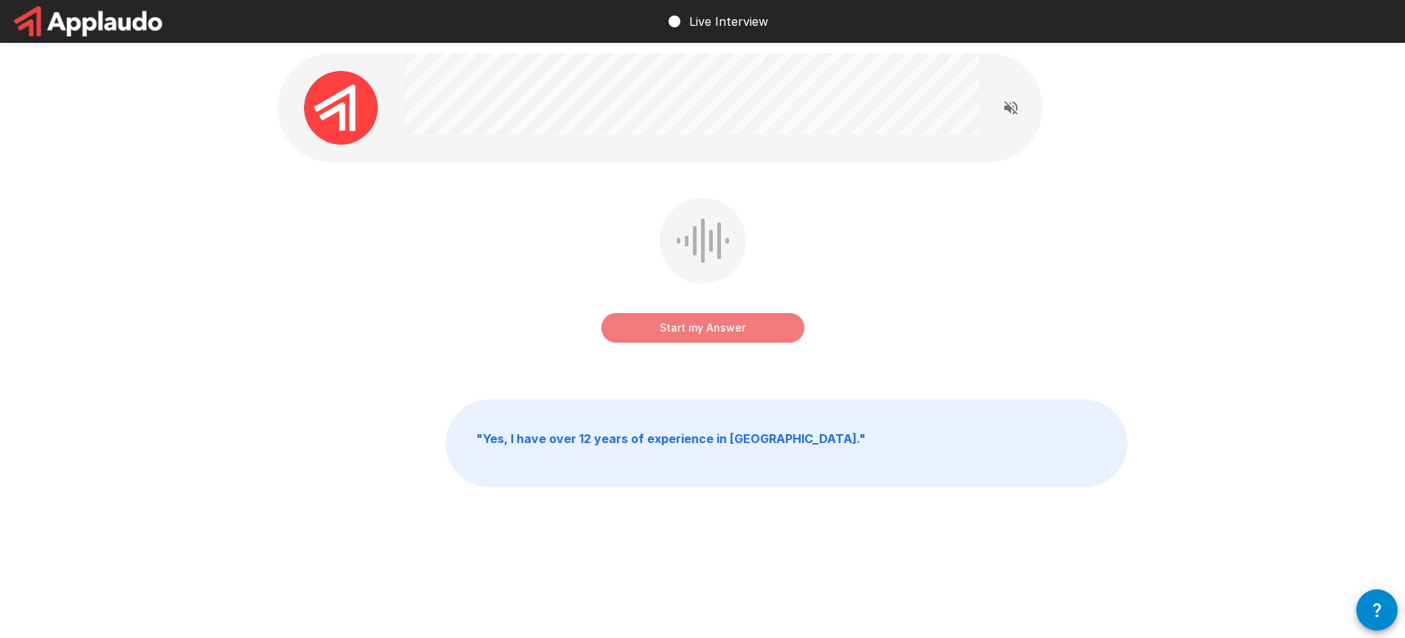
click at [697, 328] on button "Start my Answer" at bounding box center [702, 328] width 203 height 30
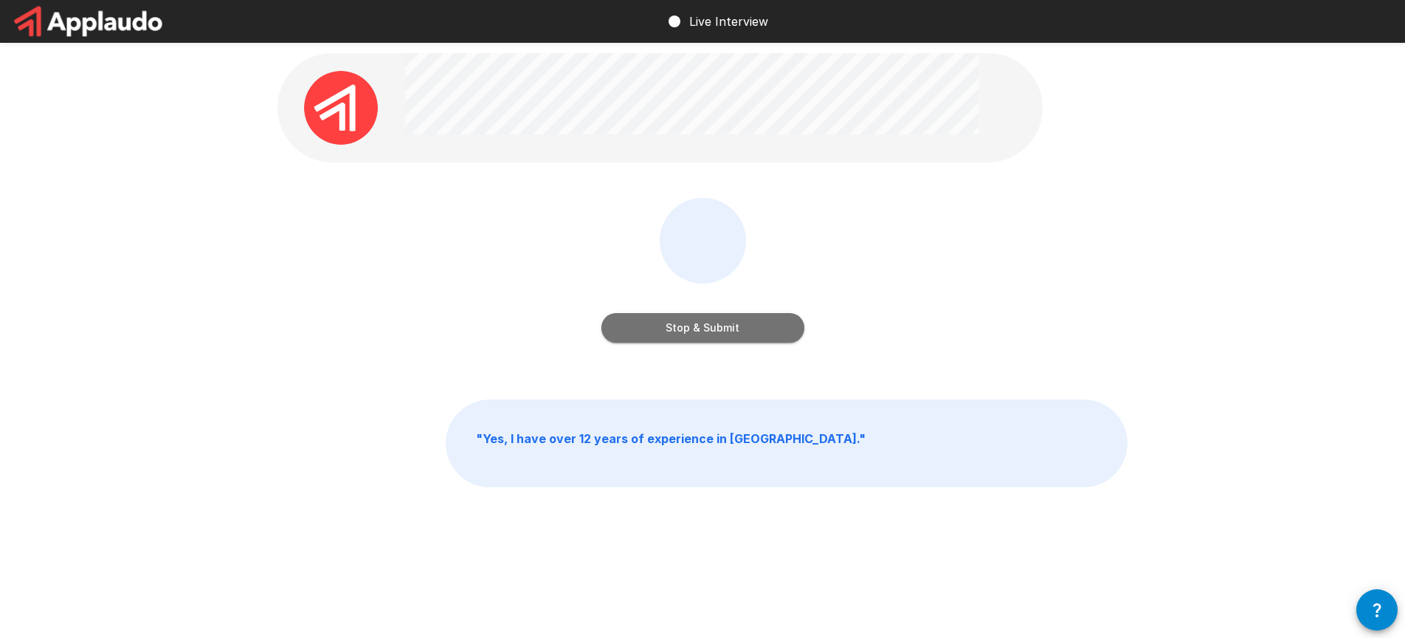
click at [714, 329] on button "Stop & Submit" at bounding box center [702, 328] width 203 height 30
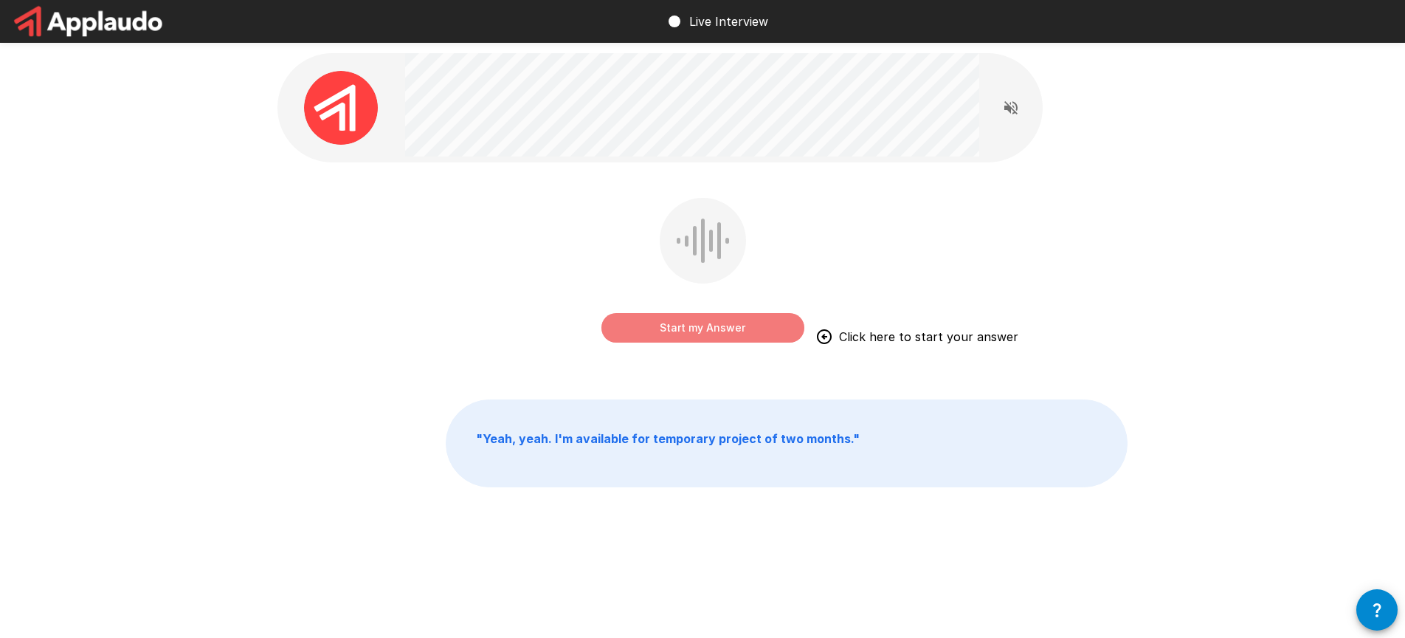
click at [708, 326] on button "Start my Answer" at bounding box center [702, 328] width 203 height 30
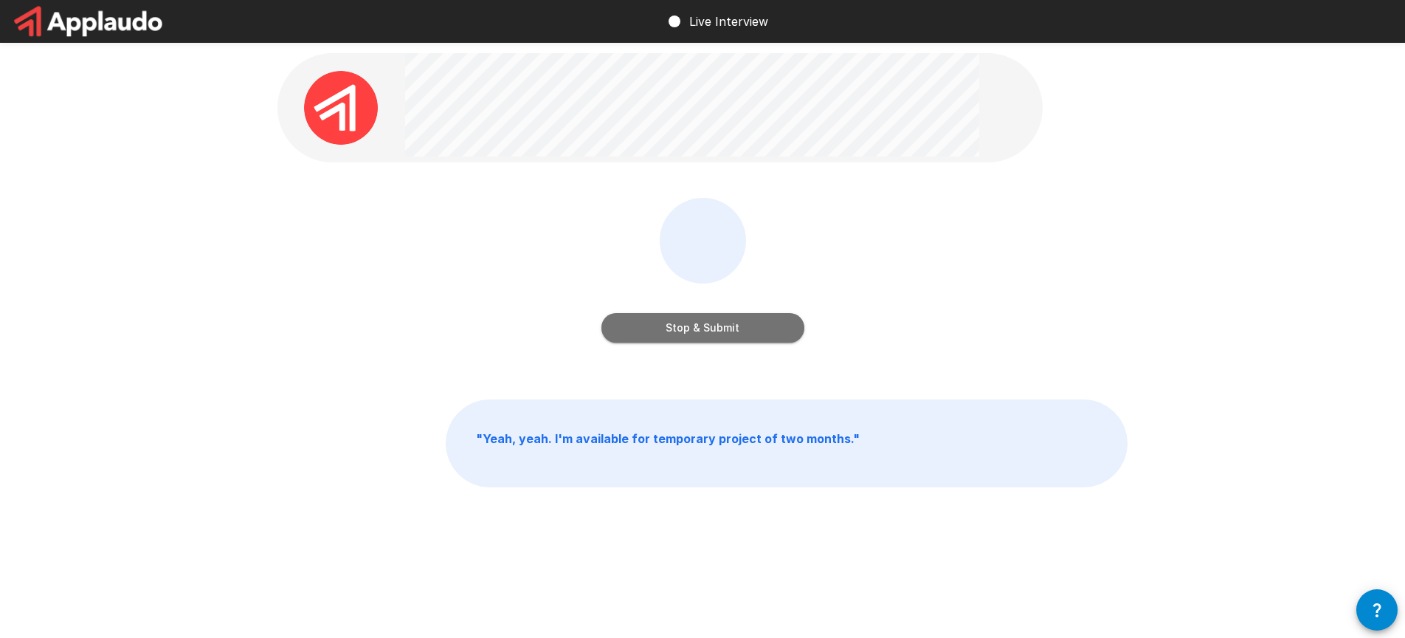
click at [743, 327] on button "Stop & Submit" at bounding box center [702, 328] width 203 height 30
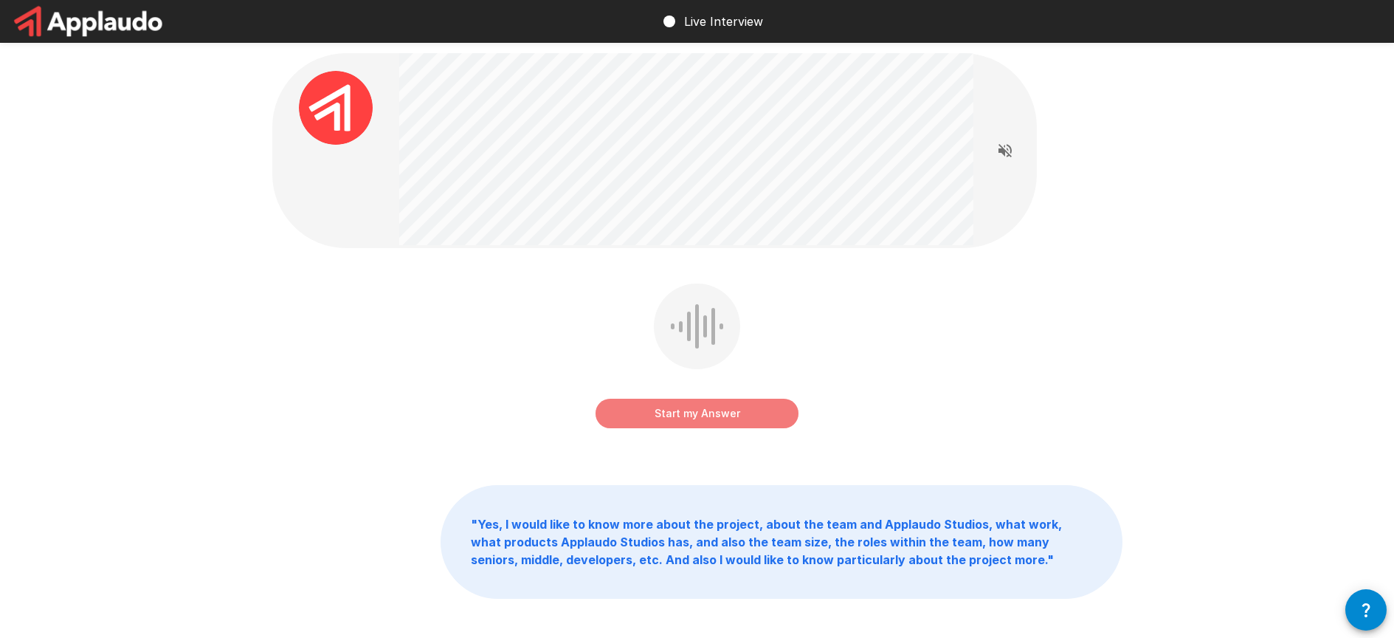
click at [727, 417] on button "Start my Answer" at bounding box center [697, 414] width 203 height 30
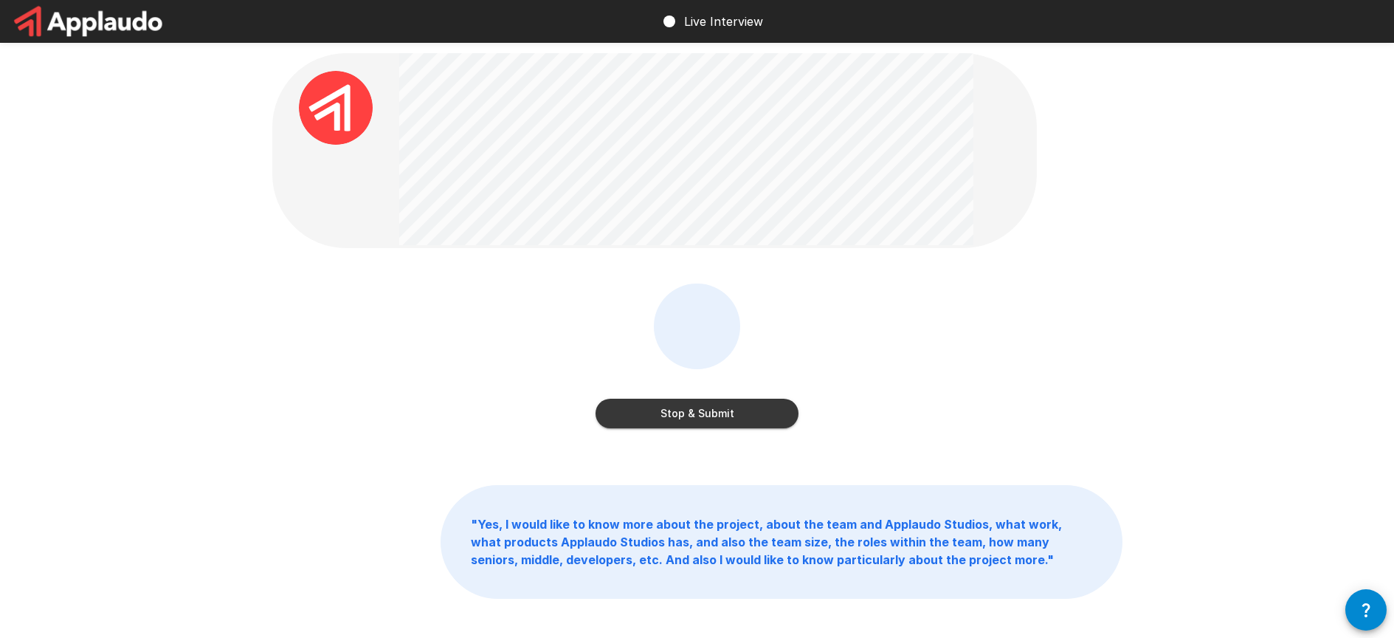
click at [694, 416] on button "Stop & Submit" at bounding box center [697, 414] width 203 height 30
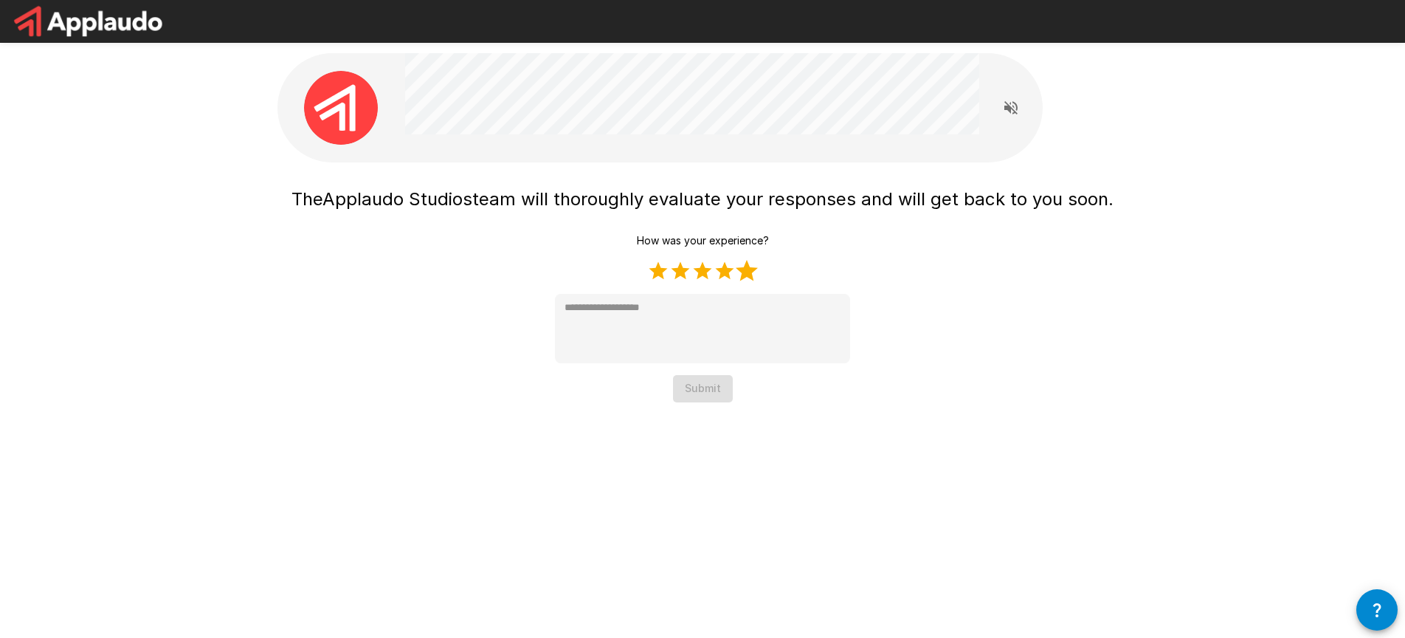
click at [744, 275] on label "5 Stars" at bounding box center [747, 271] width 22 height 22
type textarea "*"
click at [714, 393] on button "Submit" at bounding box center [703, 388] width 60 height 27
